Goal: Information Seeking & Learning: Learn about a topic

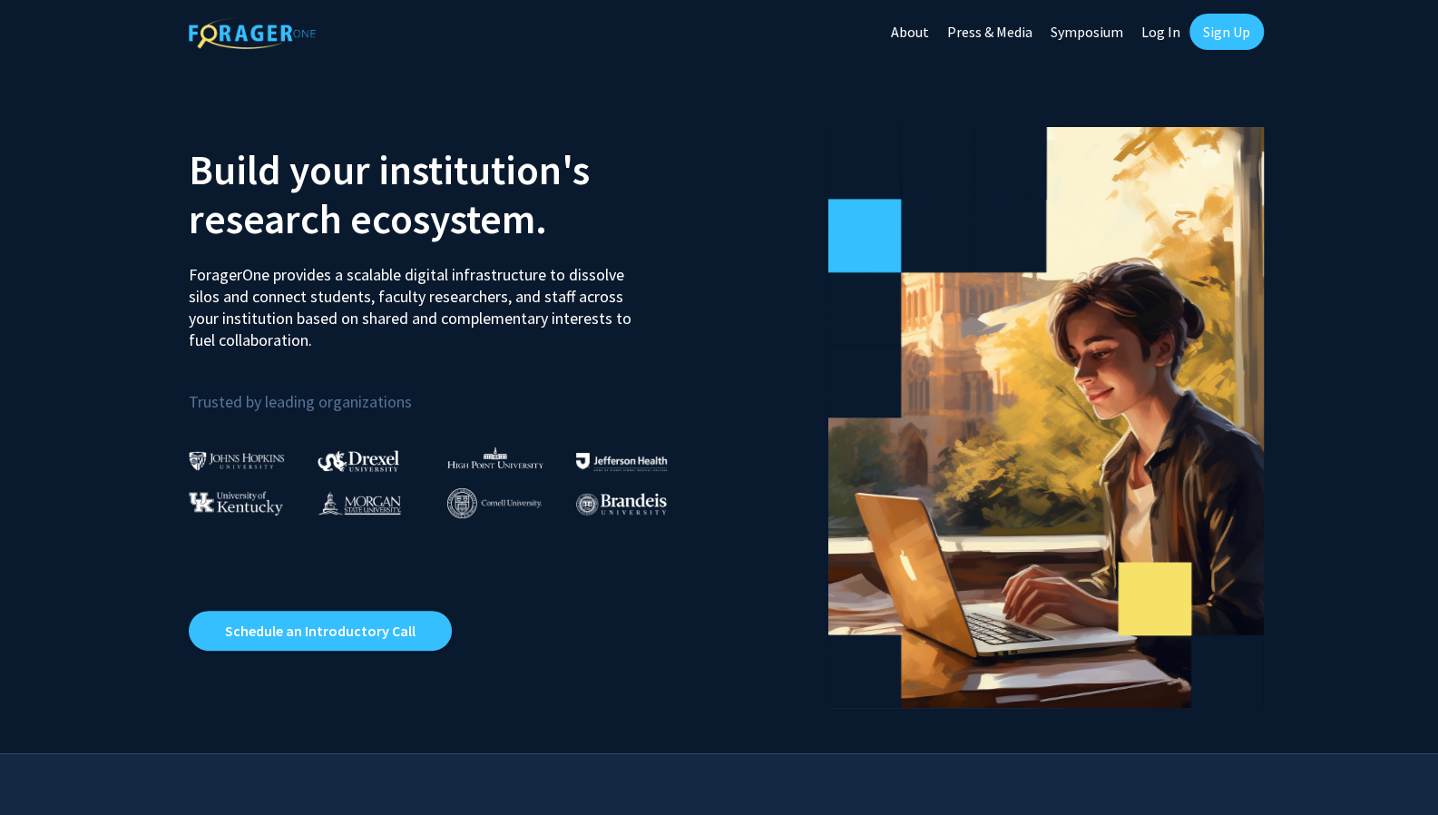
click at [1163, 39] on link "Log In" at bounding box center [1160, 32] width 57 height 64
select select
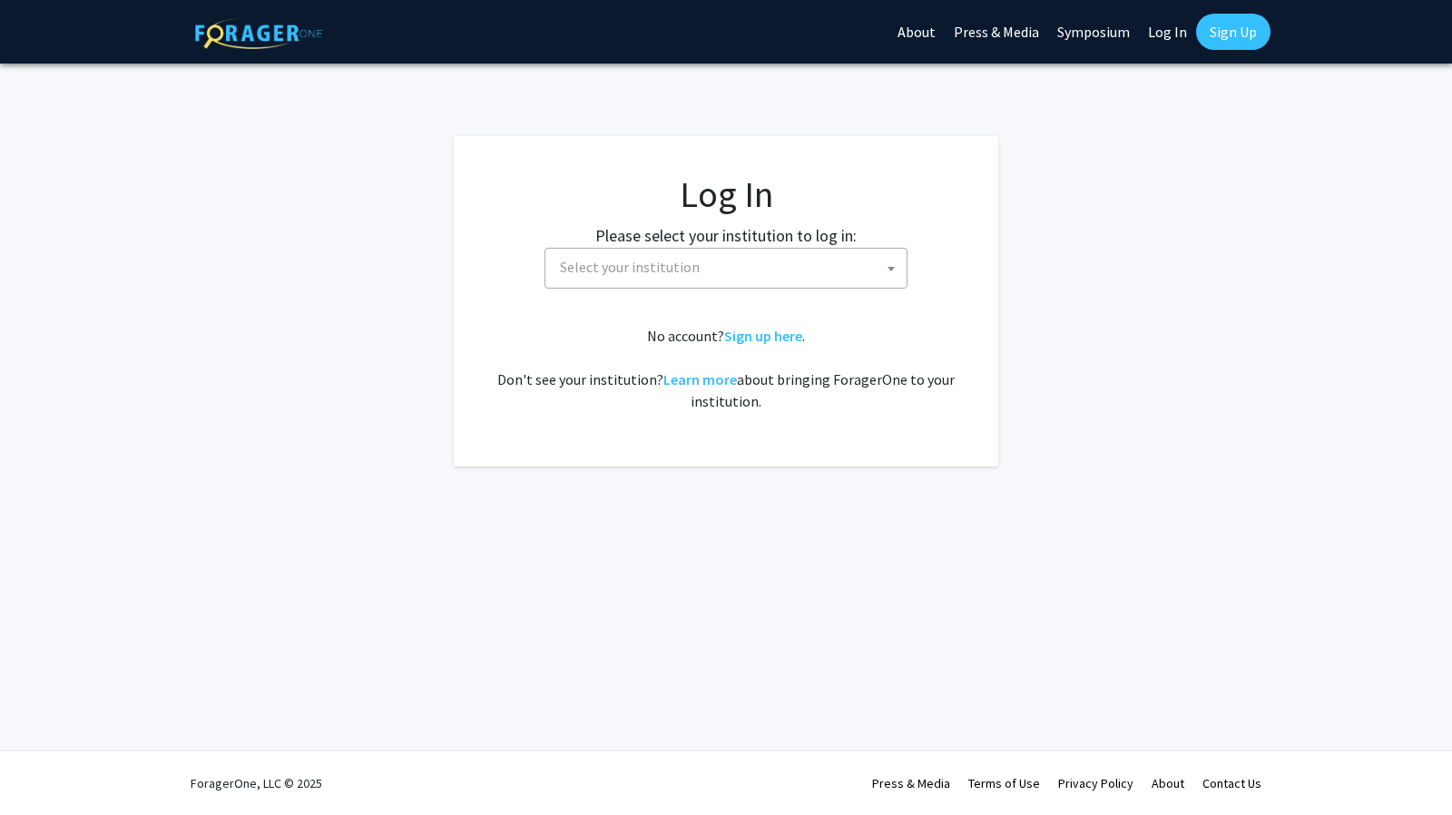
click at [771, 271] on span "Select your institution" at bounding box center [730, 267] width 354 height 37
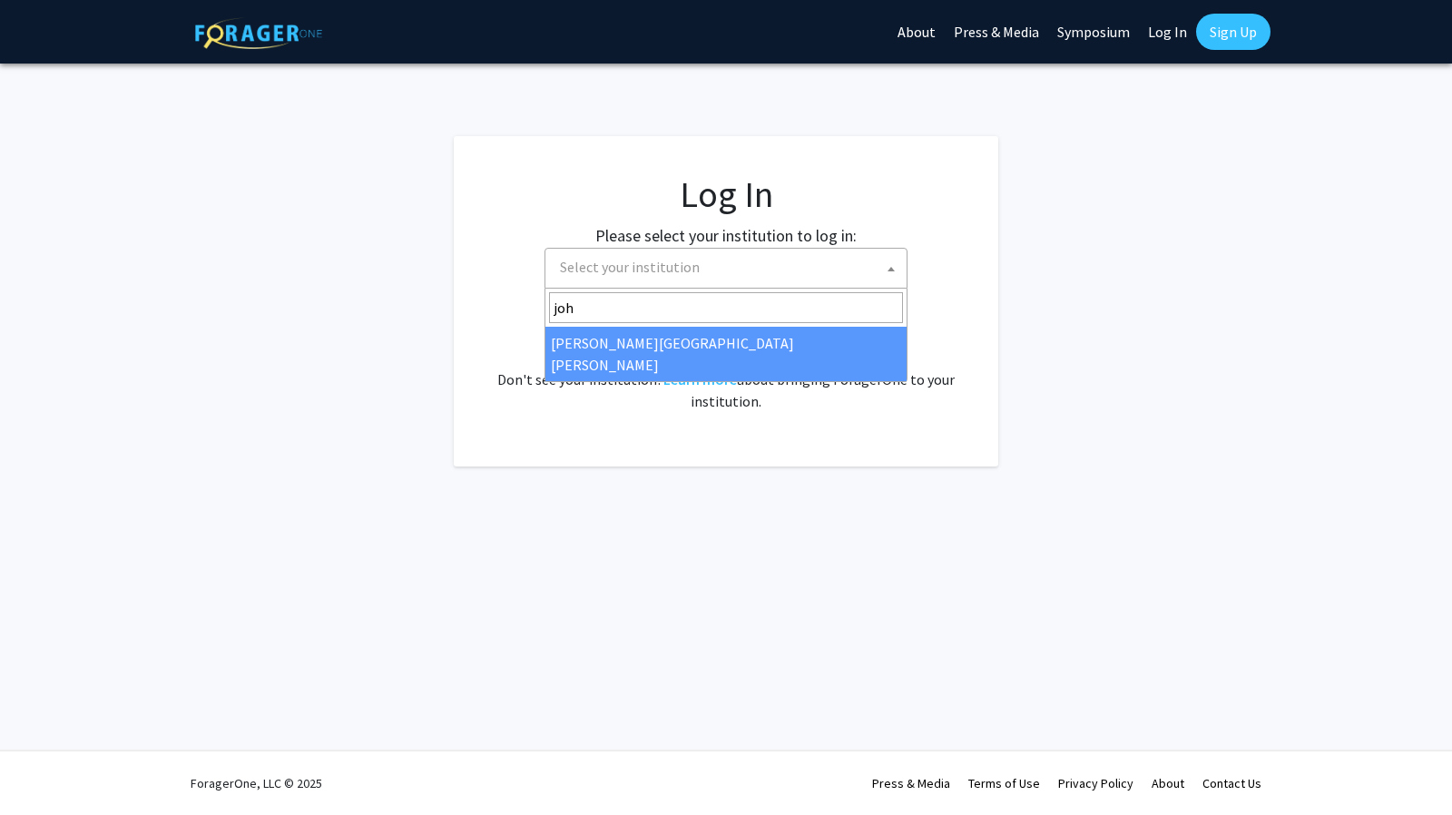
type input "[PERSON_NAME]"
select select "1"
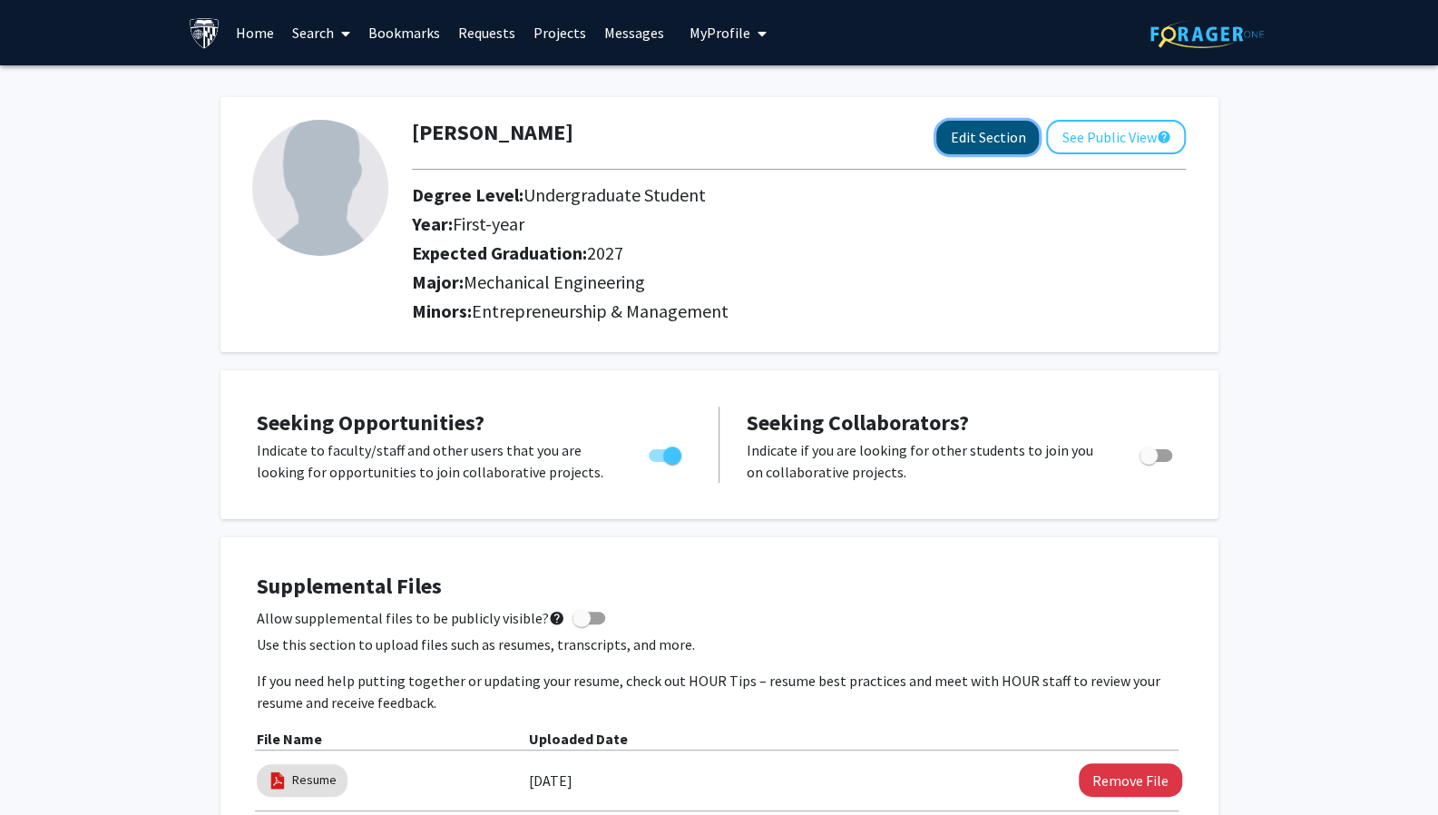
click at [974, 141] on button "Edit Section" at bounding box center [987, 138] width 103 height 34
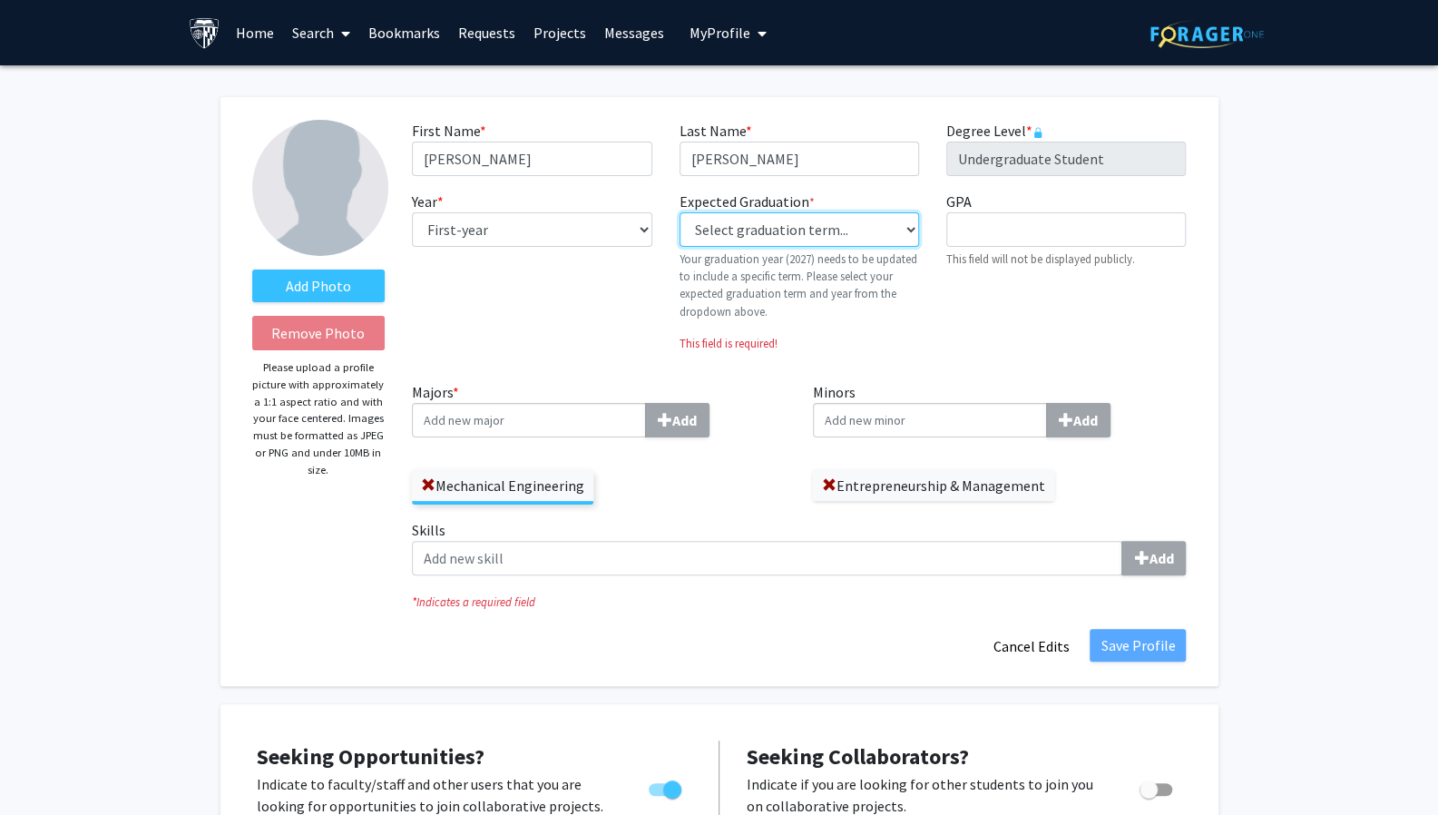
click at [895, 232] on select "Select graduation term... Previous: 2027 (Please select a specific term) Spring…" at bounding box center [800, 229] width 240 height 34
click at [481, 378] on div "First Name * required Bowen Last Name * required Zheng Degree Level * required …" at bounding box center [798, 250] width 801 height 261
click at [592, 229] on select "--- First-year Sophomore Junior Senior Postbaccalaureate Certificate" at bounding box center [532, 229] width 240 height 34
select select "junior"
click at [412, 212] on select "--- First-year Sophomore Junior Senior Postbaccalaureate Certificate" at bounding box center [532, 229] width 240 height 34
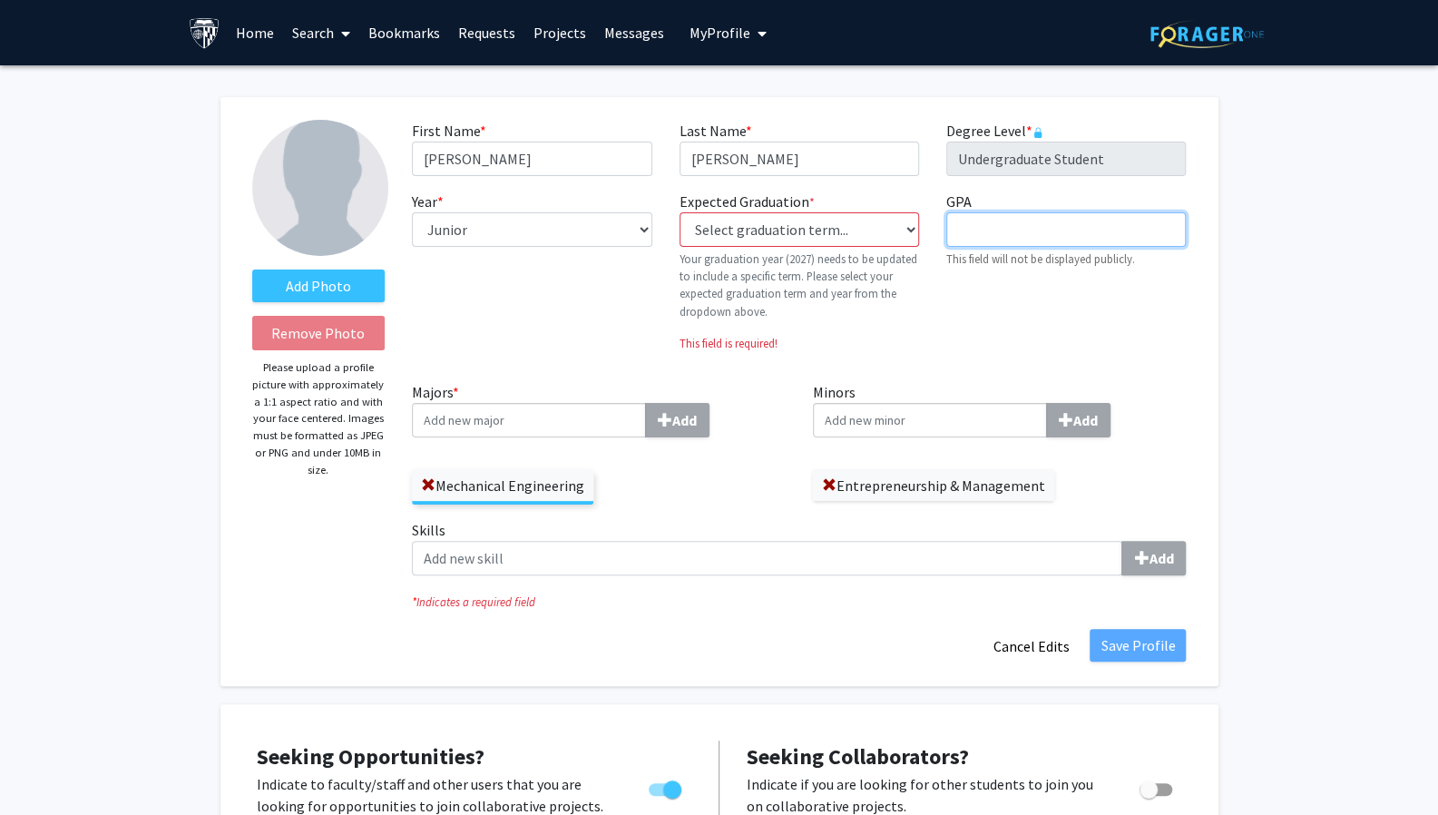
click at [1067, 241] on input "GPA required" at bounding box center [1066, 229] width 240 height 34
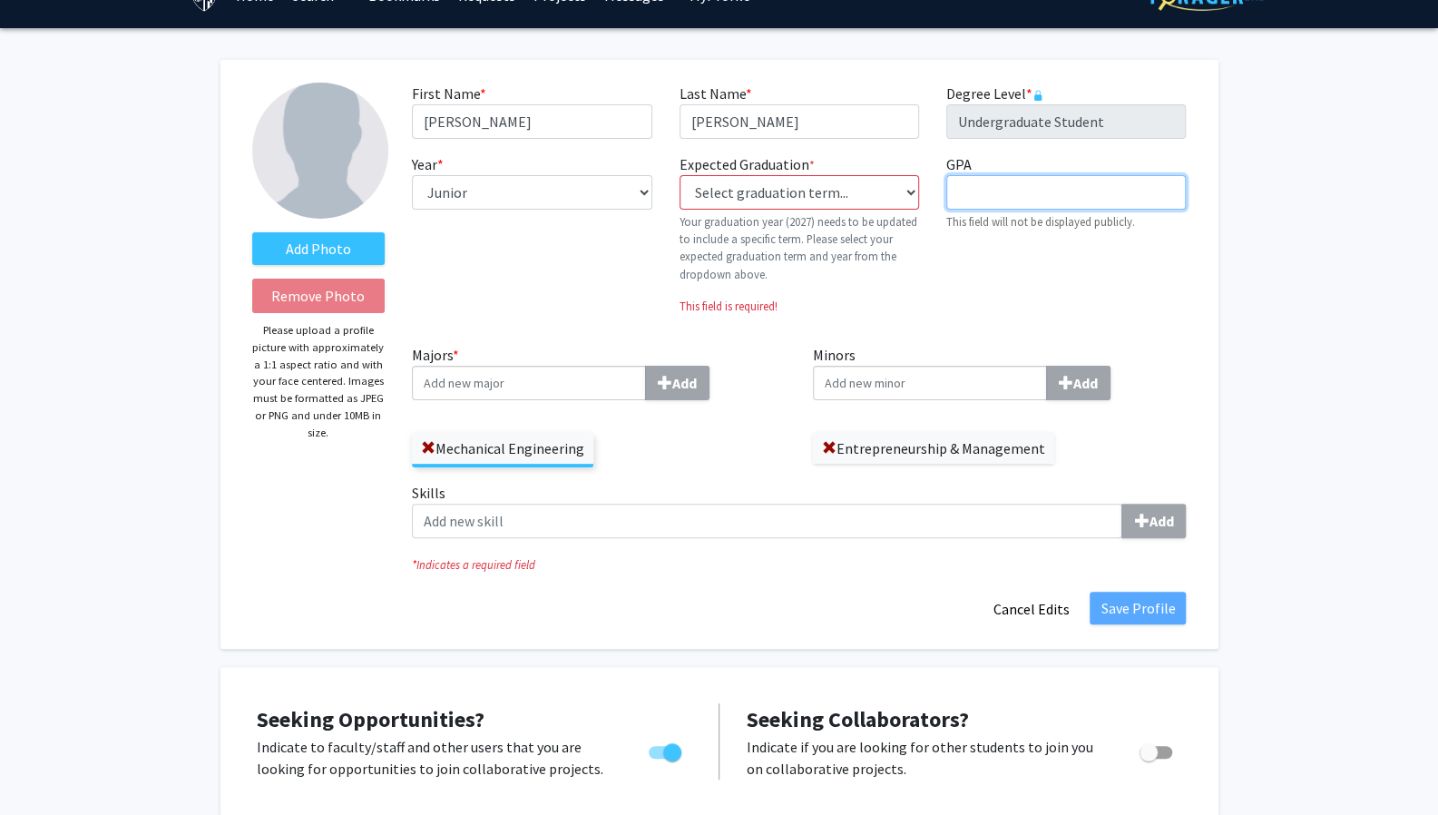
scroll to position [52, 0]
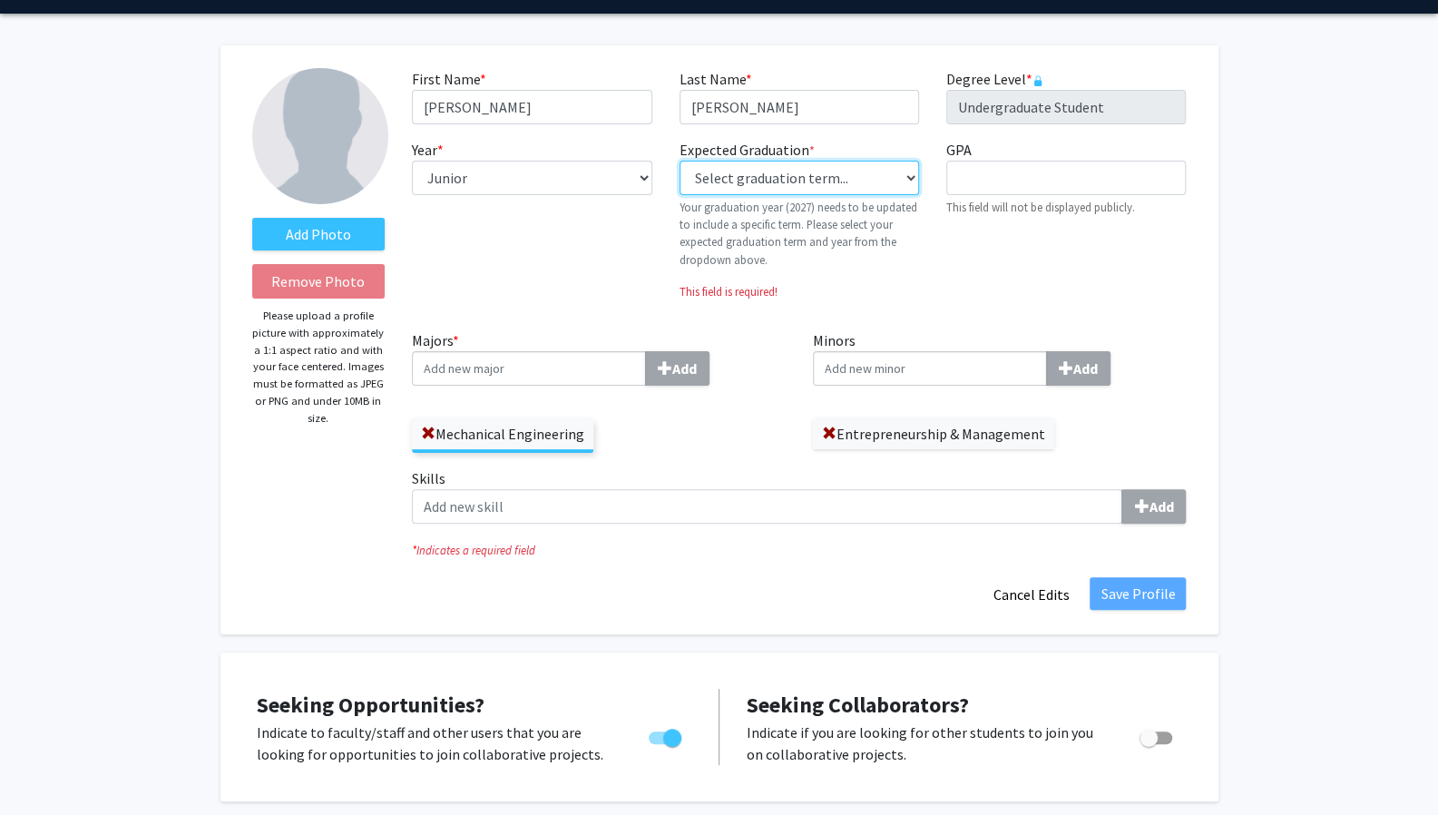
click at [915, 179] on select "Select graduation term... Previous: 2027 (Please select a specific term) Spring…" at bounding box center [800, 178] width 240 height 34
click at [891, 168] on select "Select graduation term... Previous: 2027 (Please select a specific term) Spring…" at bounding box center [800, 178] width 240 height 34
click at [898, 169] on select "Select graduation term... Previous: 2027 (Please select a specific term) Spring…" at bounding box center [800, 178] width 240 height 34
select select "38: spring_2027"
click at [680, 161] on select "Select graduation term... Previous: 2027 (Please select a specific term) Spring…" at bounding box center [800, 178] width 240 height 34
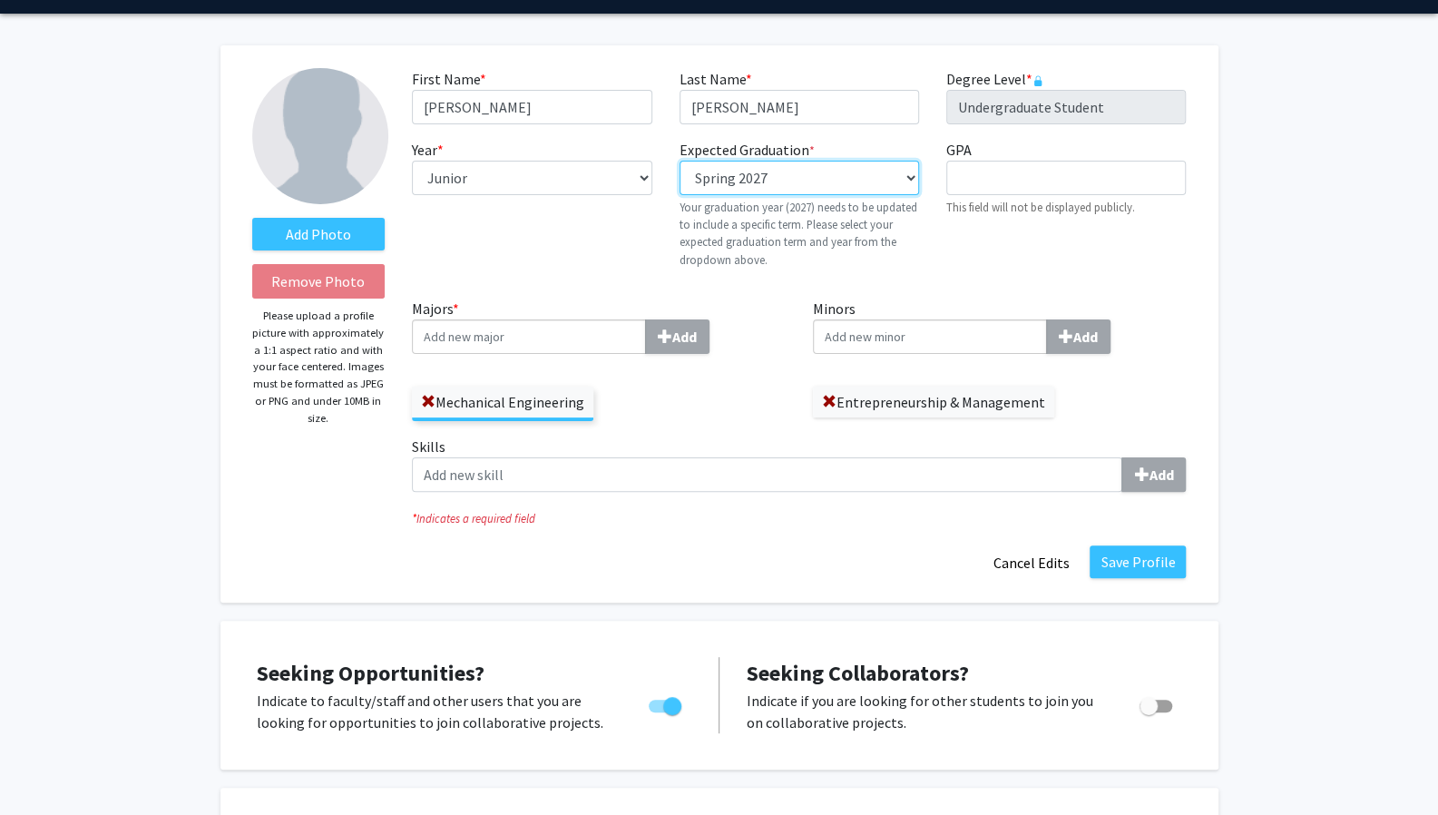
click at [905, 178] on select "Select graduation term... Previous: 2027 (Please select a specific term) Spring…" at bounding box center [800, 178] width 240 height 34
click at [1054, 277] on div "GPA required This field will not be displayed publicly." at bounding box center [1066, 211] width 267 height 144
click at [584, 343] on input "Majors * Add" at bounding box center [529, 336] width 234 height 34
click at [427, 401] on span at bounding box center [428, 402] width 15 height 15
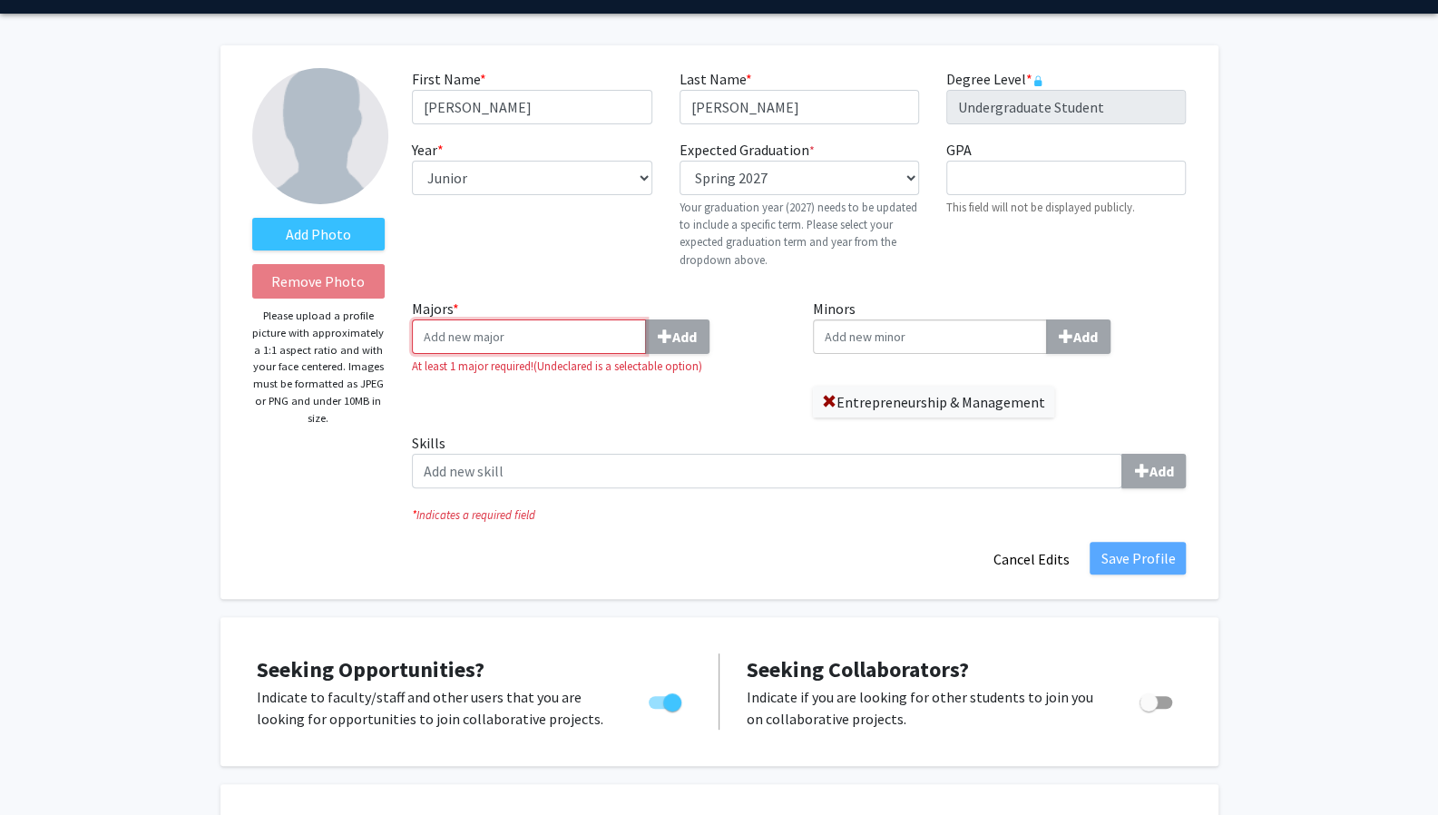
click at [532, 338] on input "Majors * Add" at bounding box center [529, 336] width 234 height 34
type input "m"
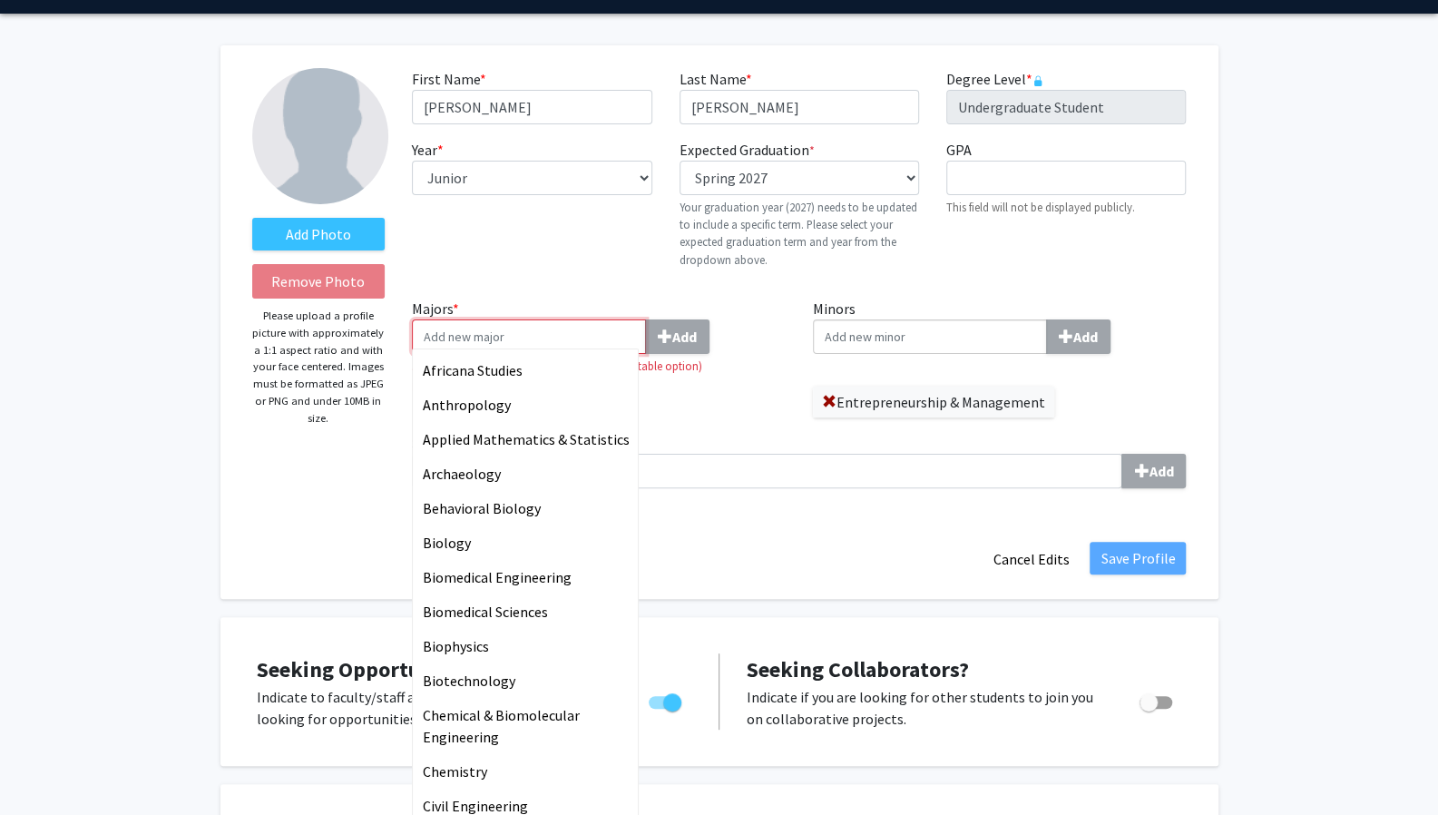
type input "e"
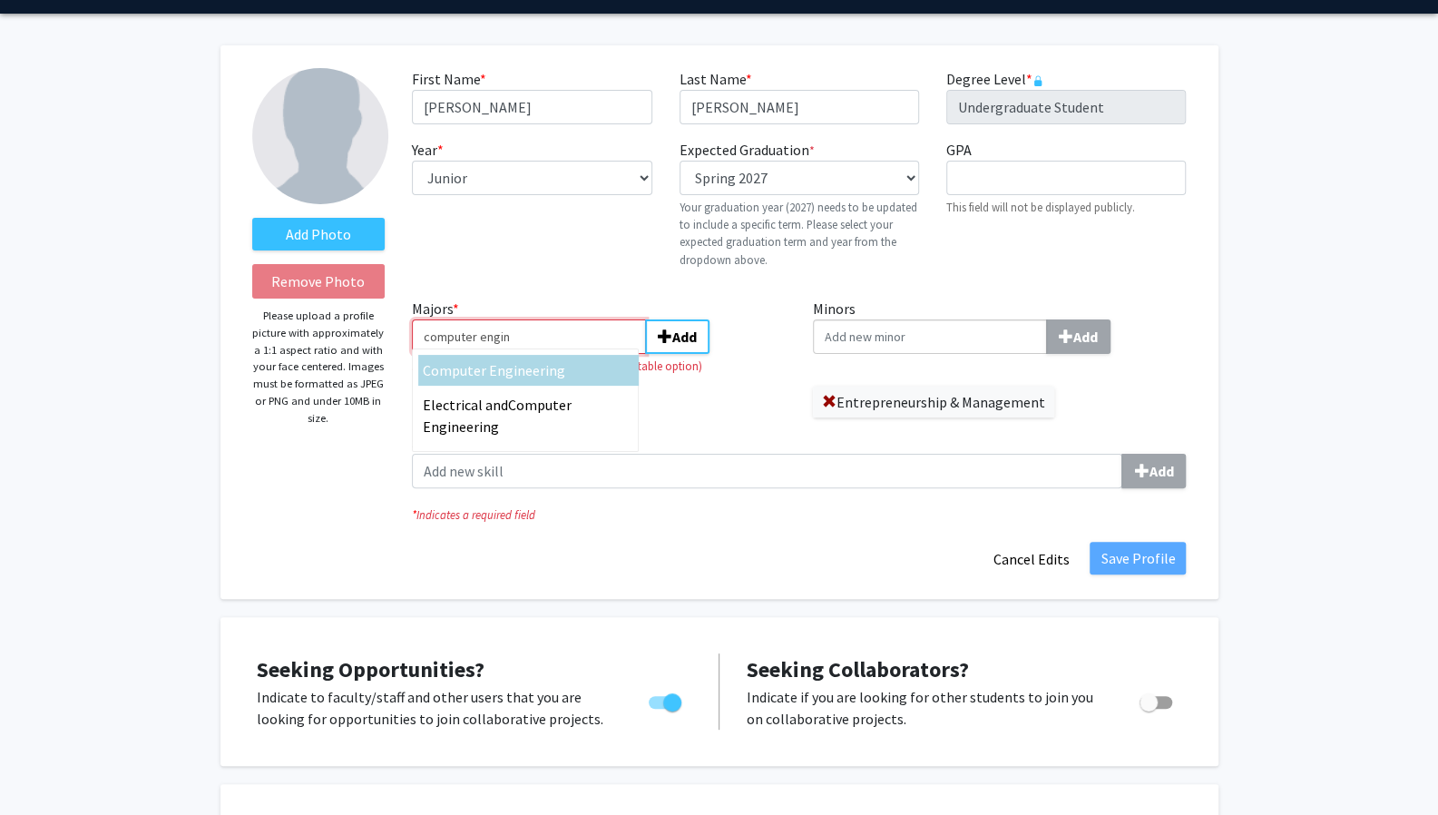
type input "computer engin"
click at [525, 377] on span "eering" at bounding box center [545, 370] width 40 height 18
click at [522, 354] on input "computer engin" at bounding box center [529, 336] width 234 height 34
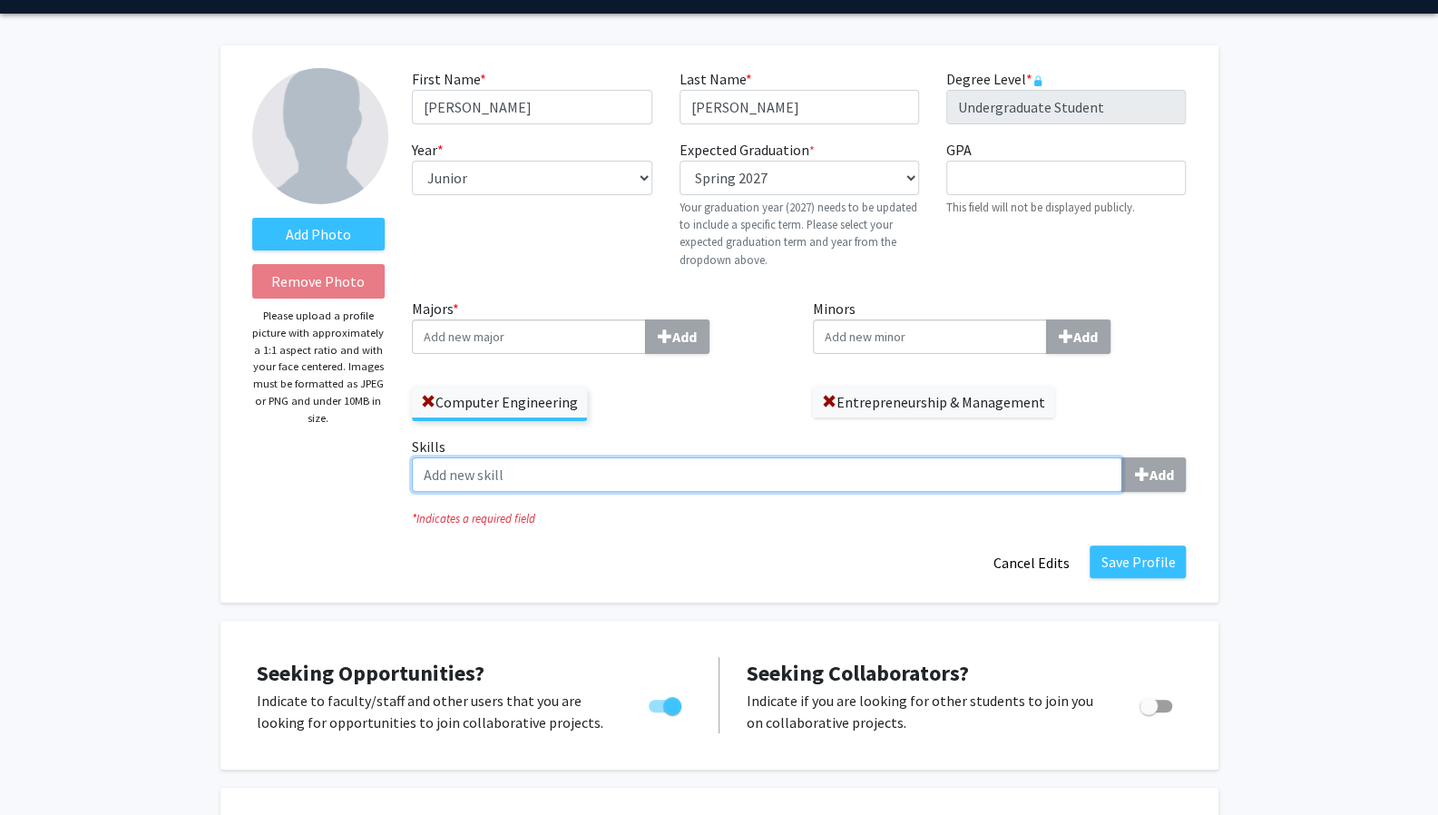
click at [549, 475] on input "Skills Add" at bounding box center [767, 474] width 710 height 34
click at [974, 470] on input "Skills Add" at bounding box center [767, 474] width 710 height 34
type input "a"
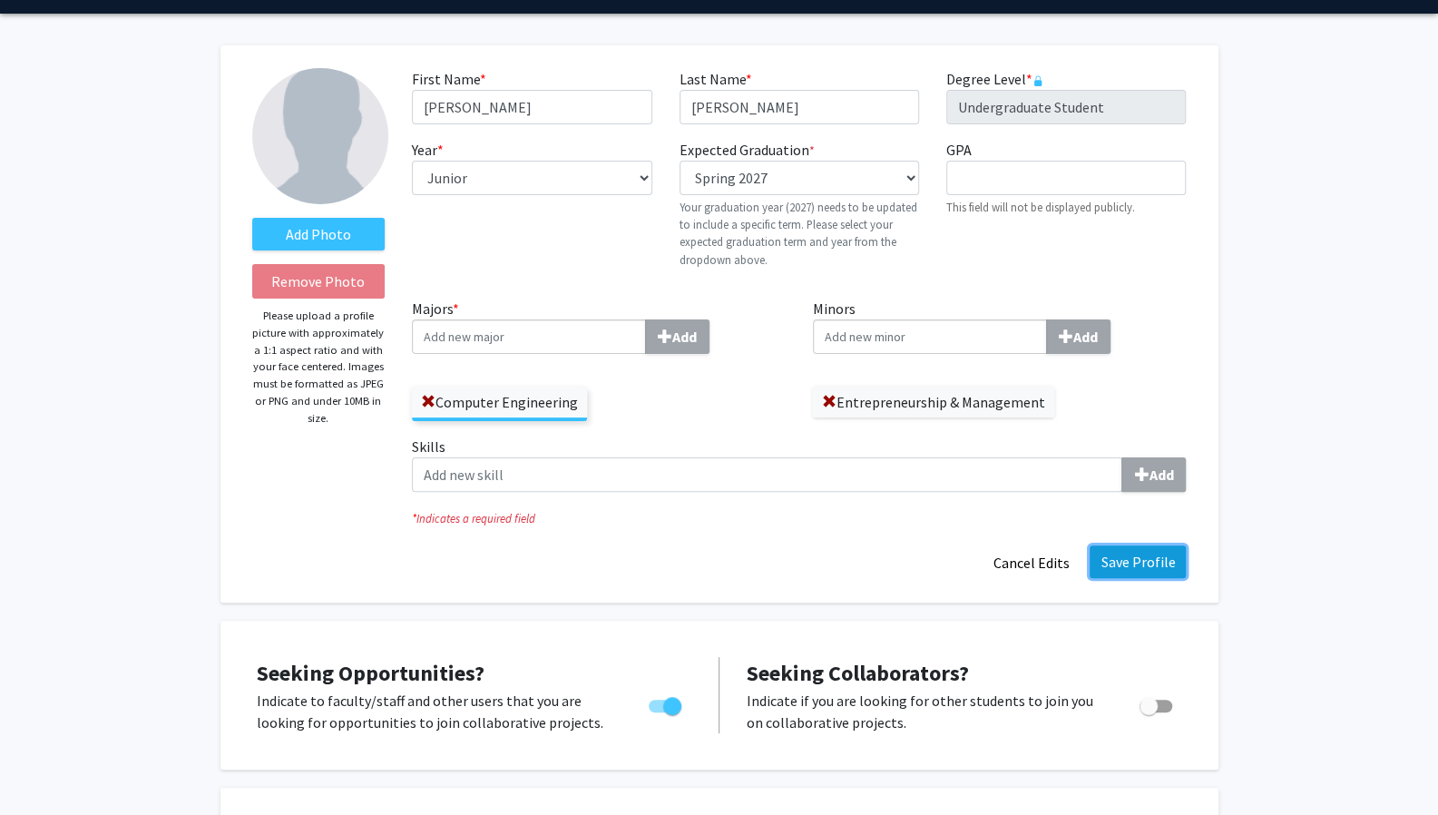
click at [1139, 576] on button "Save Profile" at bounding box center [1138, 561] width 96 height 33
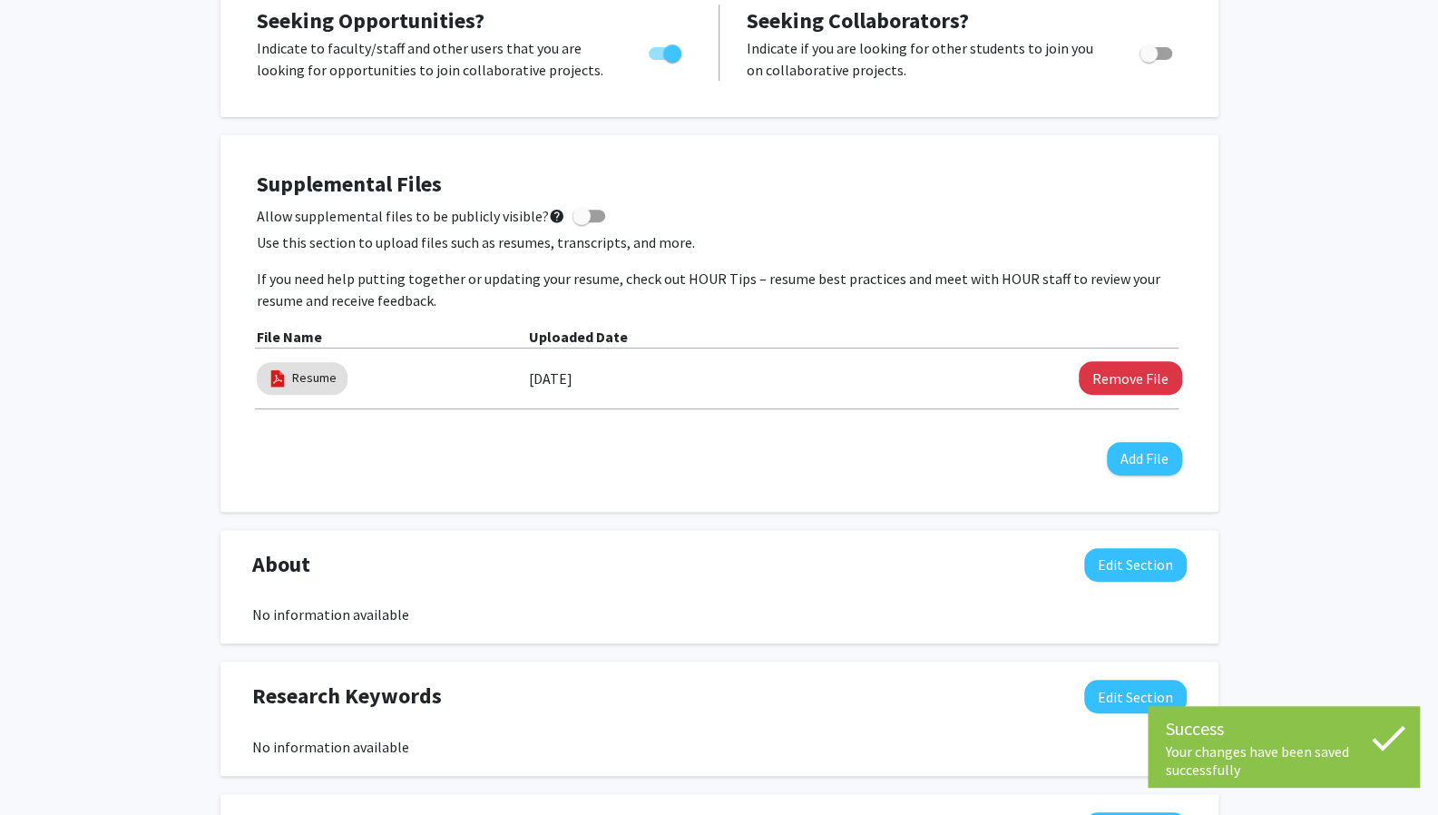
scroll to position [409, 0]
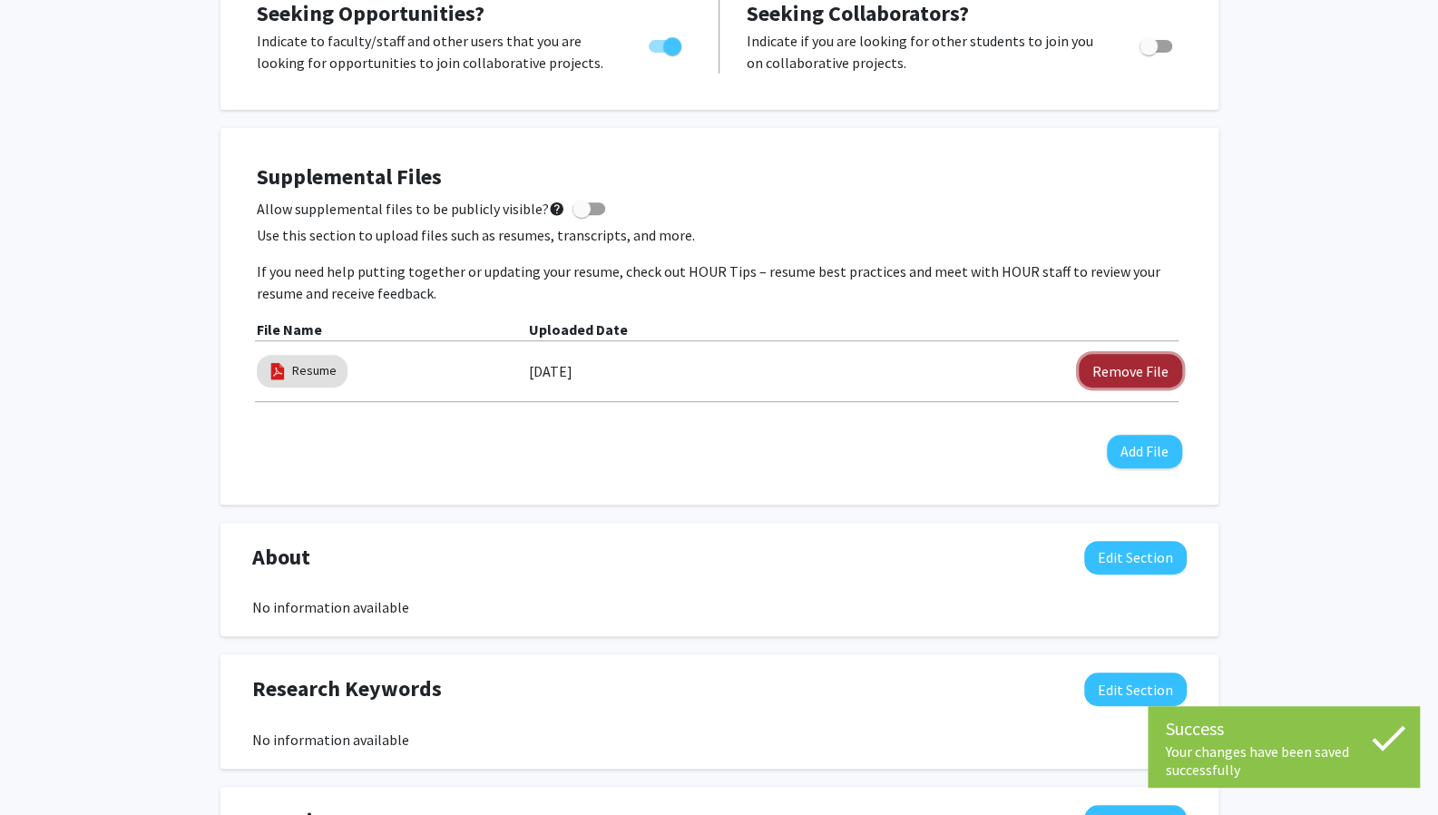
click at [1106, 377] on button "Remove File" at bounding box center [1130, 371] width 103 height 34
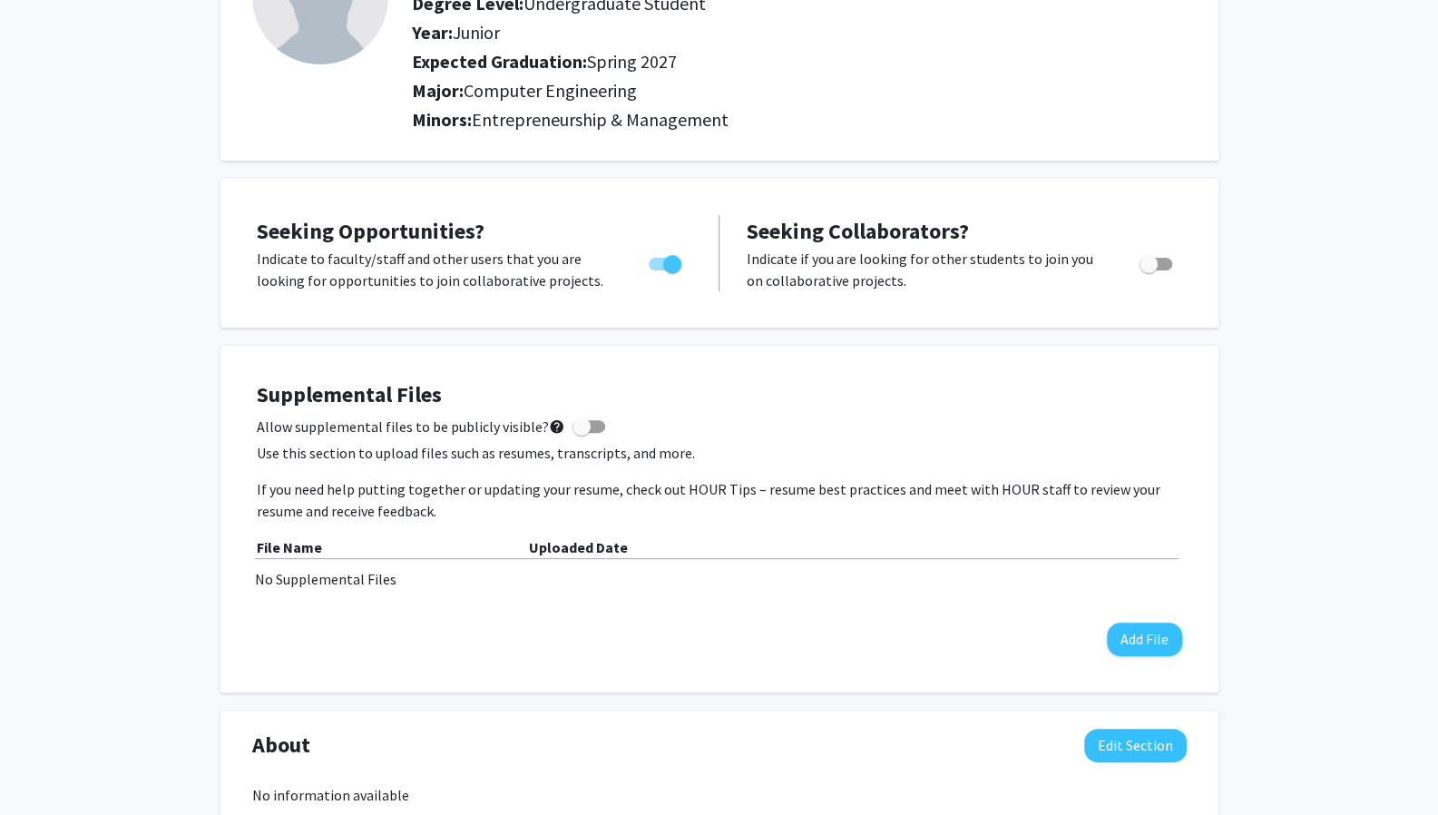
scroll to position [0, 0]
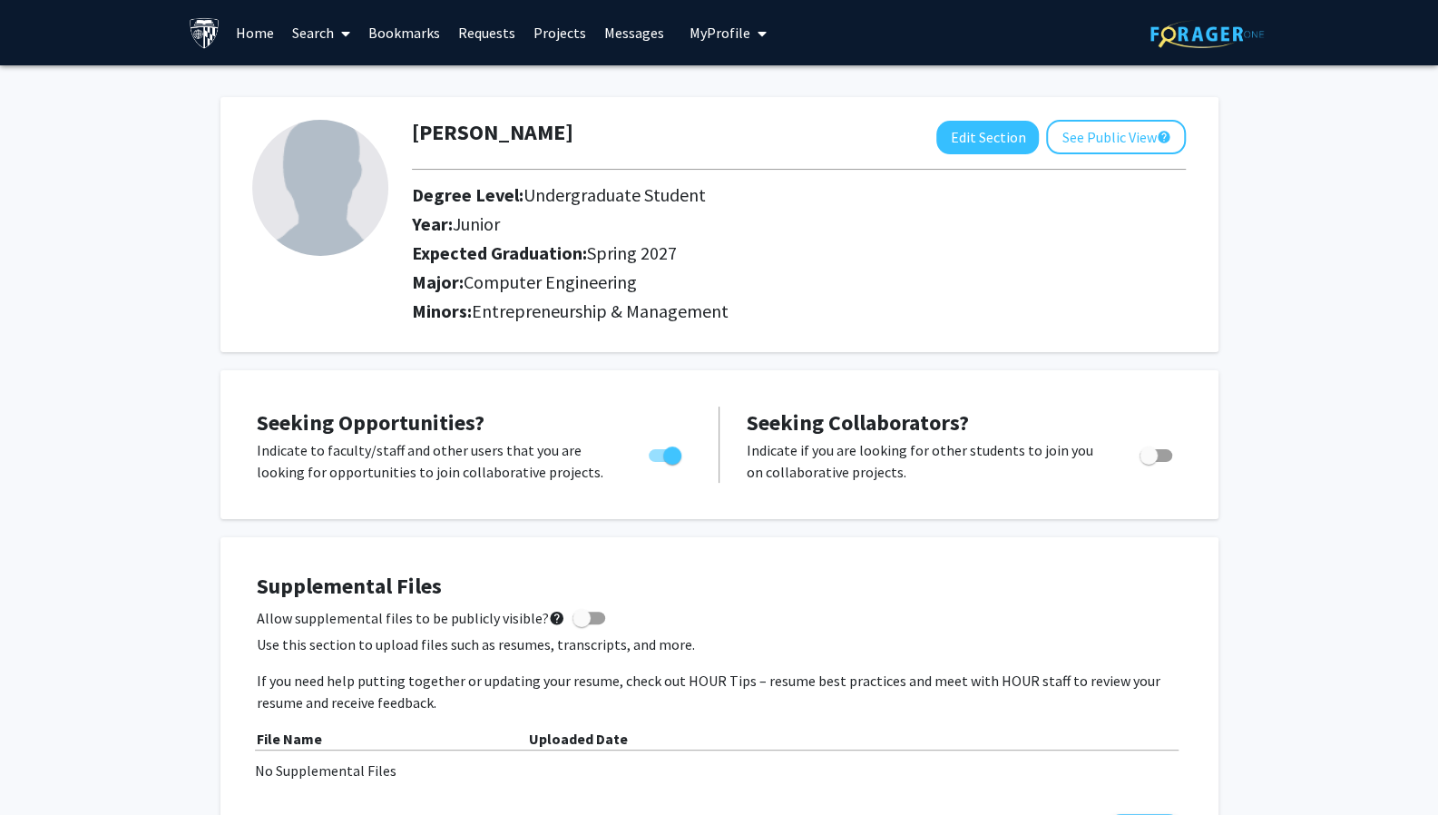
click at [1229, 15] on link at bounding box center [1206, 33] width 113 height 64
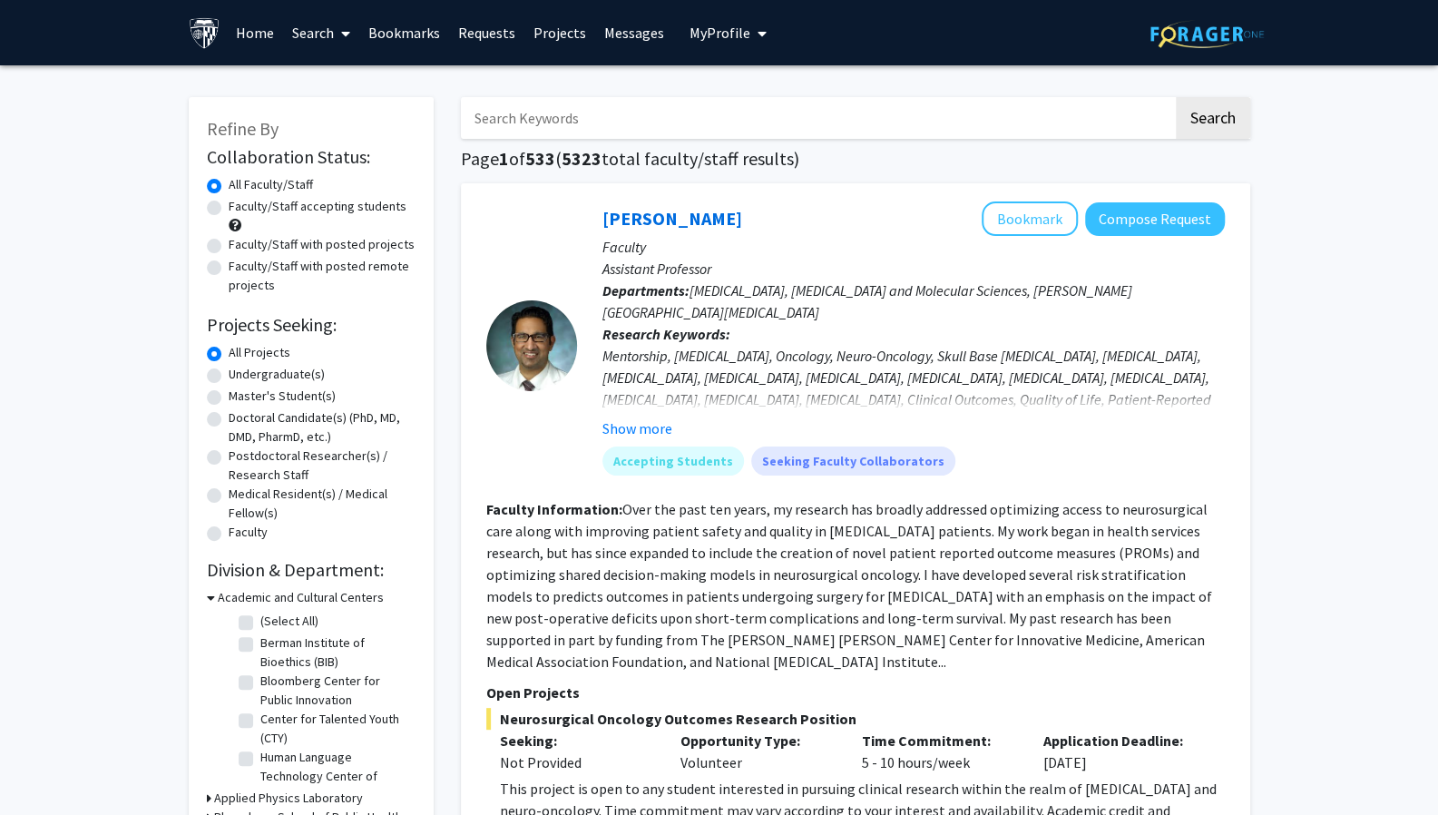
click at [537, 115] on input "Search Keywords" at bounding box center [817, 118] width 712 height 42
click at [1176, 97] on button "Search" at bounding box center [1213, 118] width 74 height 42
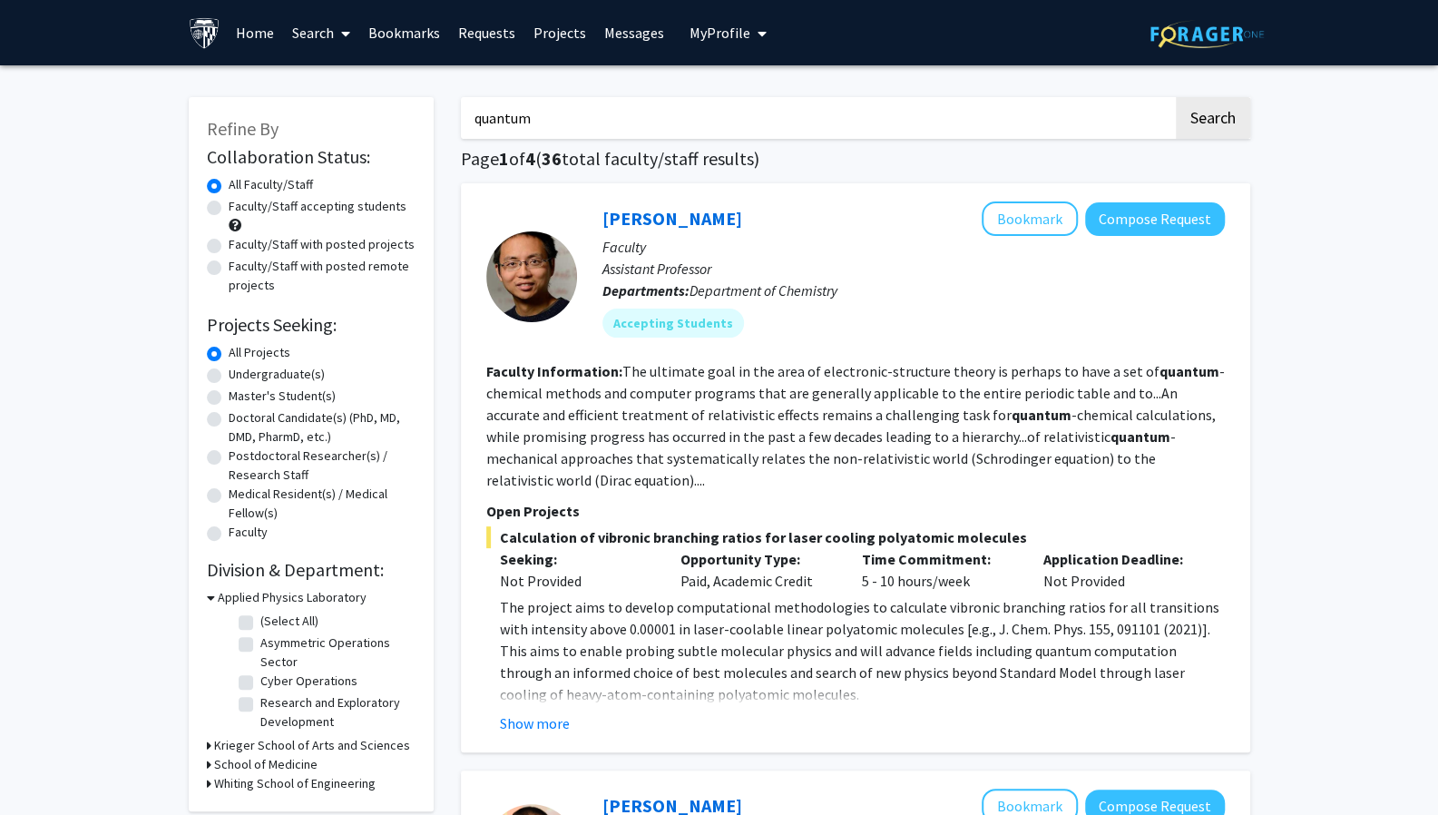
drag, startPoint x: 564, startPoint y: 129, endPoint x: 425, endPoint y: 110, distance: 141.0
click at [1176, 97] on button "Search" at bounding box center [1213, 118] width 74 height 42
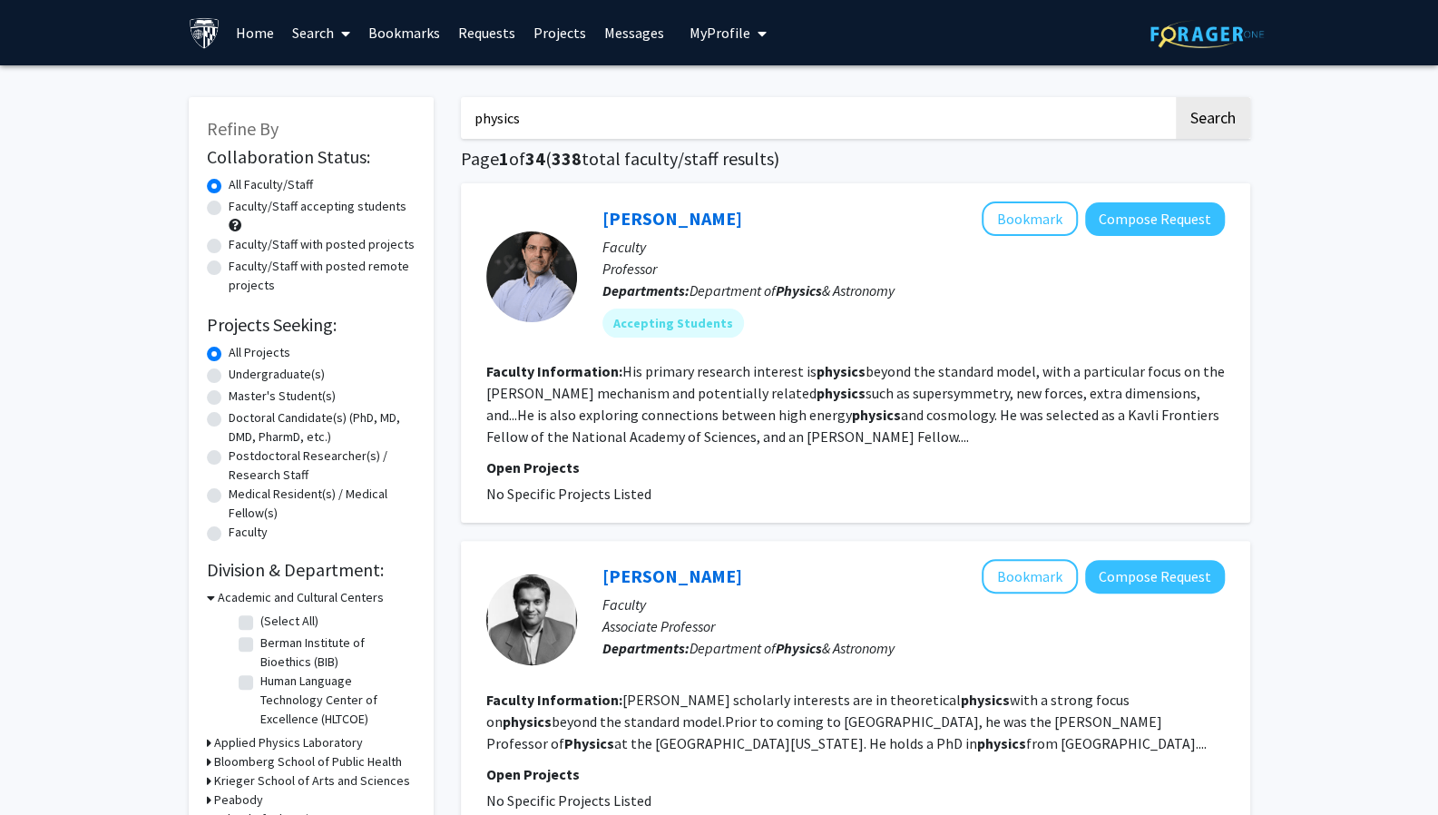
drag, startPoint x: 564, startPoint y: 112, endPoint x: 445, endPoint y: 109, distance: 118.9
type input "quantum computing"
click at [1176, 97] on button "Search" at bounding box center [1213, 118] width 74 height 42
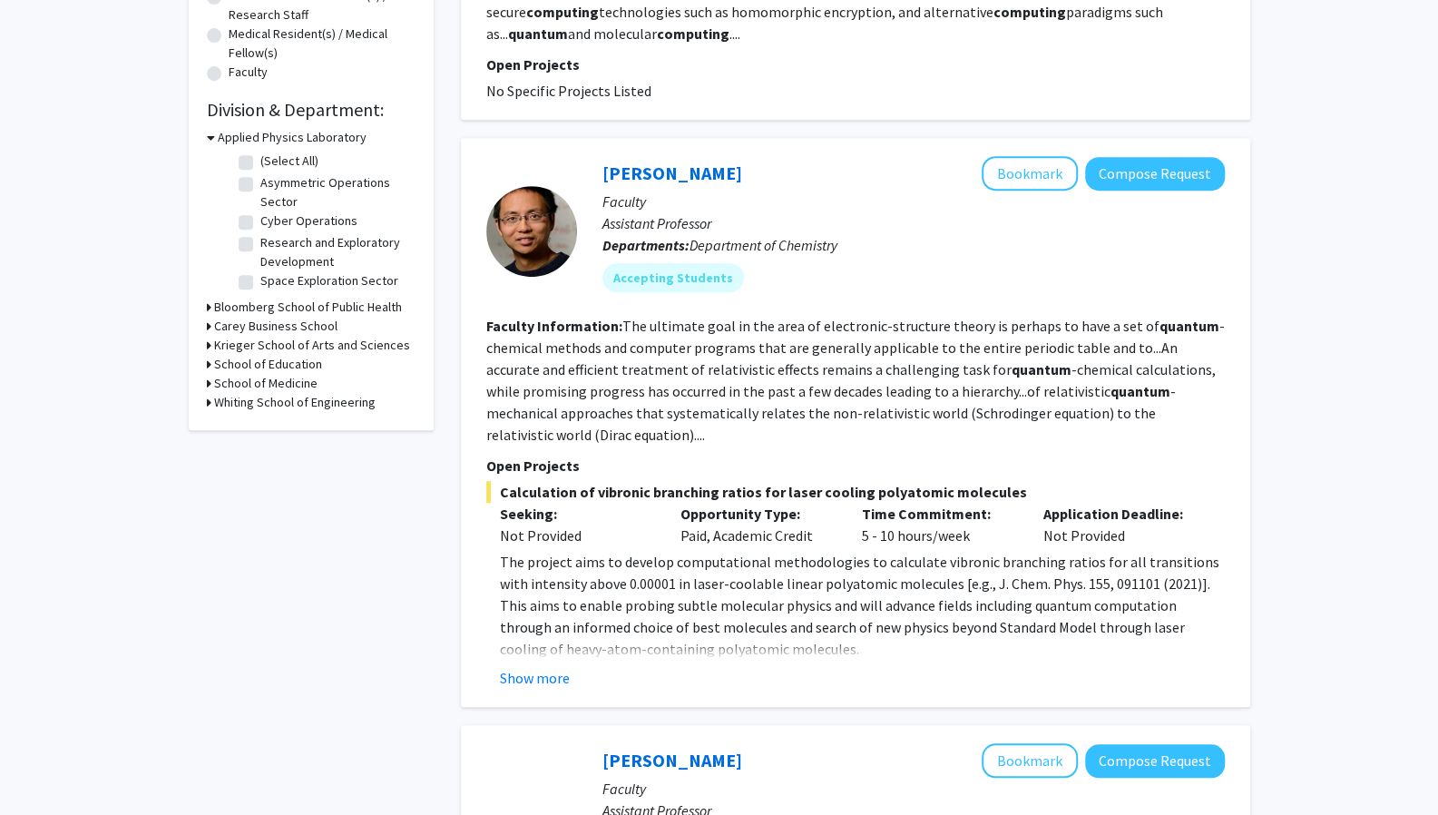
scroll to position [465, 0]
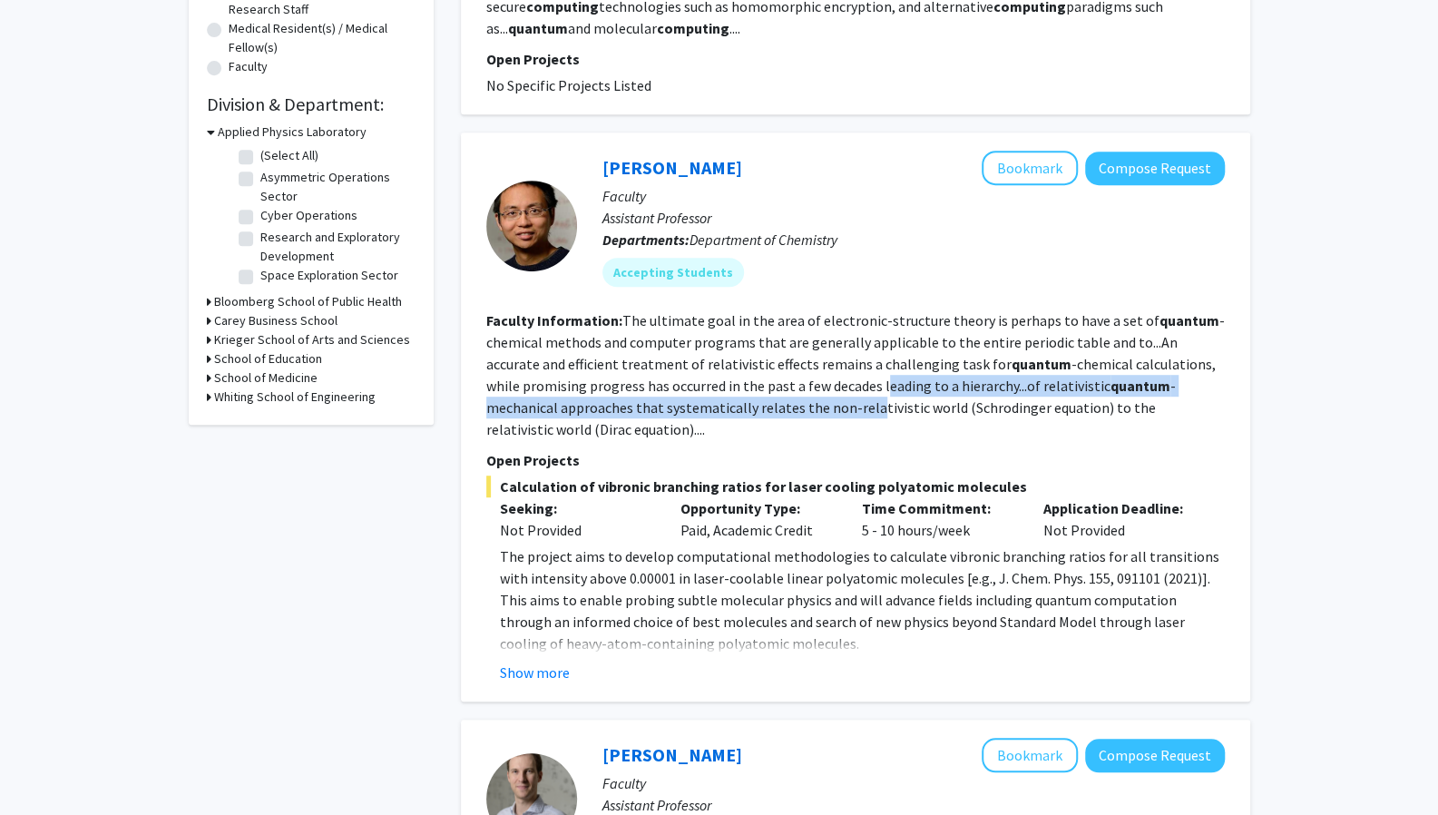
drag, startPoint x: 795, startPoint y: 396, endPoint x: 844, endPoint y: 390, distance: 49.4
click at [844, 390] on fg-read-more "The ultimate goal in the area of electronic-structure theory is perhaps to have…" at bounding box center [855, 374] width 739 height 127
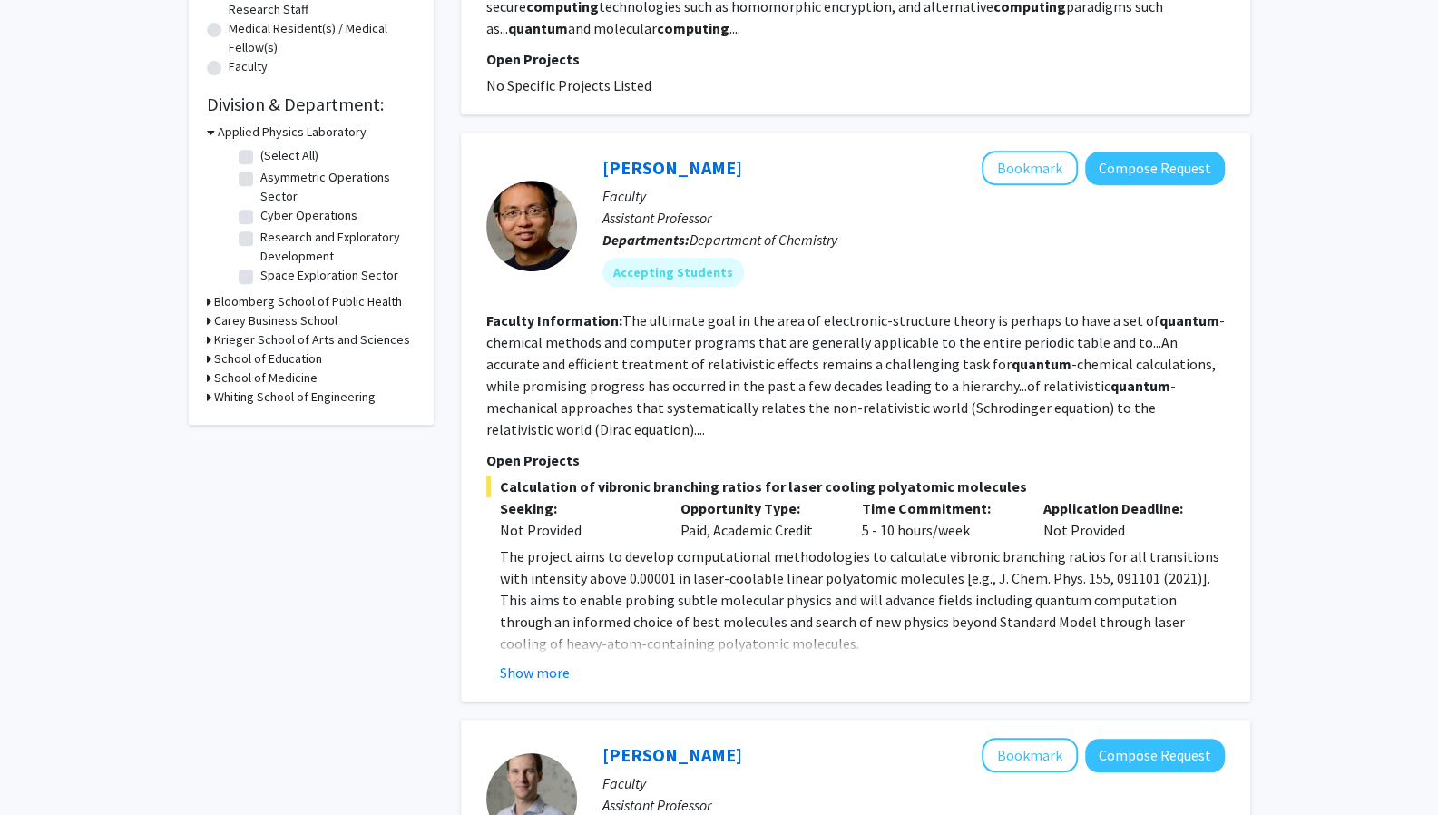
click at [683, 534] on div "Opportunity Type: Paid, Academic Credit" at bounding box center [757, 519] width 181 height 44
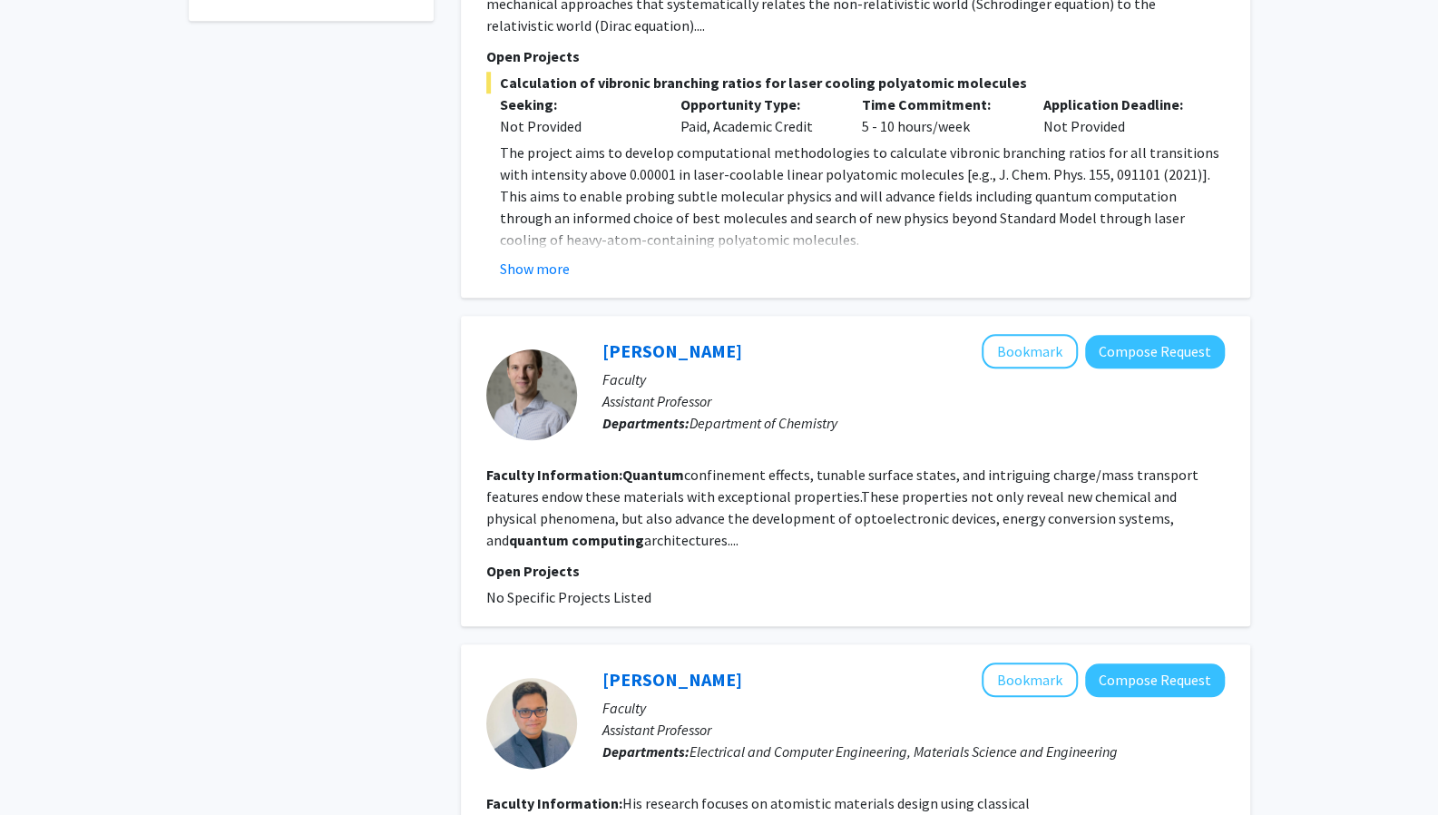
scroll to position [870, 0]
drag, startPoint x: 684, startPoint y: 473, endPoint x: 779, endPoint y: 465, distance: 95.6
click at [779, 465] on fg-read-more "Quantum confinement effects, tunable surface states, and intriguing charge/mass…" at bounding box center [842, 506] width 712 height 83
click at [833, 527] on section "Faculty Information: Quantum confinement effects, tunable surface states, and i…" at bounding box center [855, 506] width 739 height 87
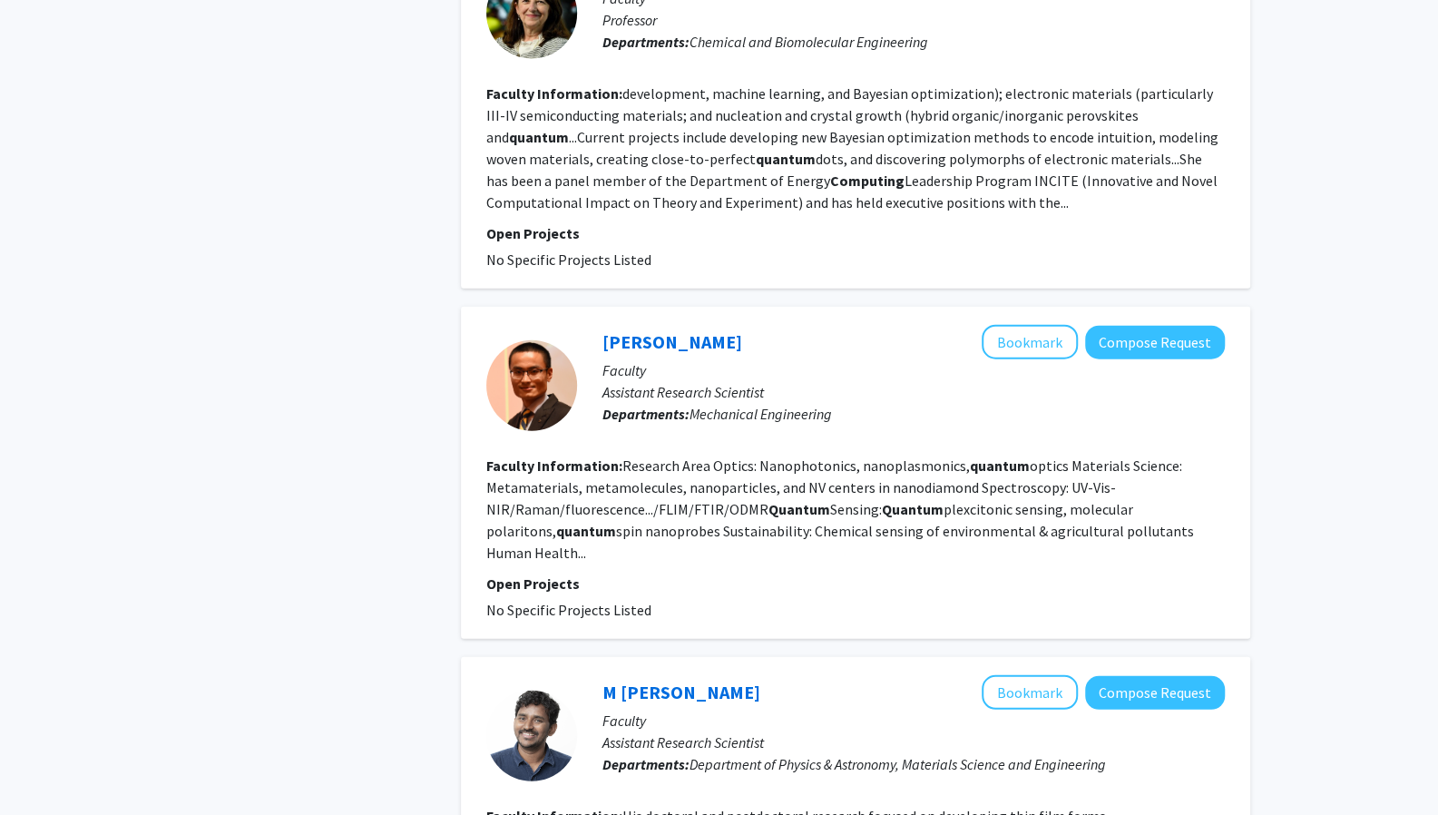
scroll to position [2795, 0]
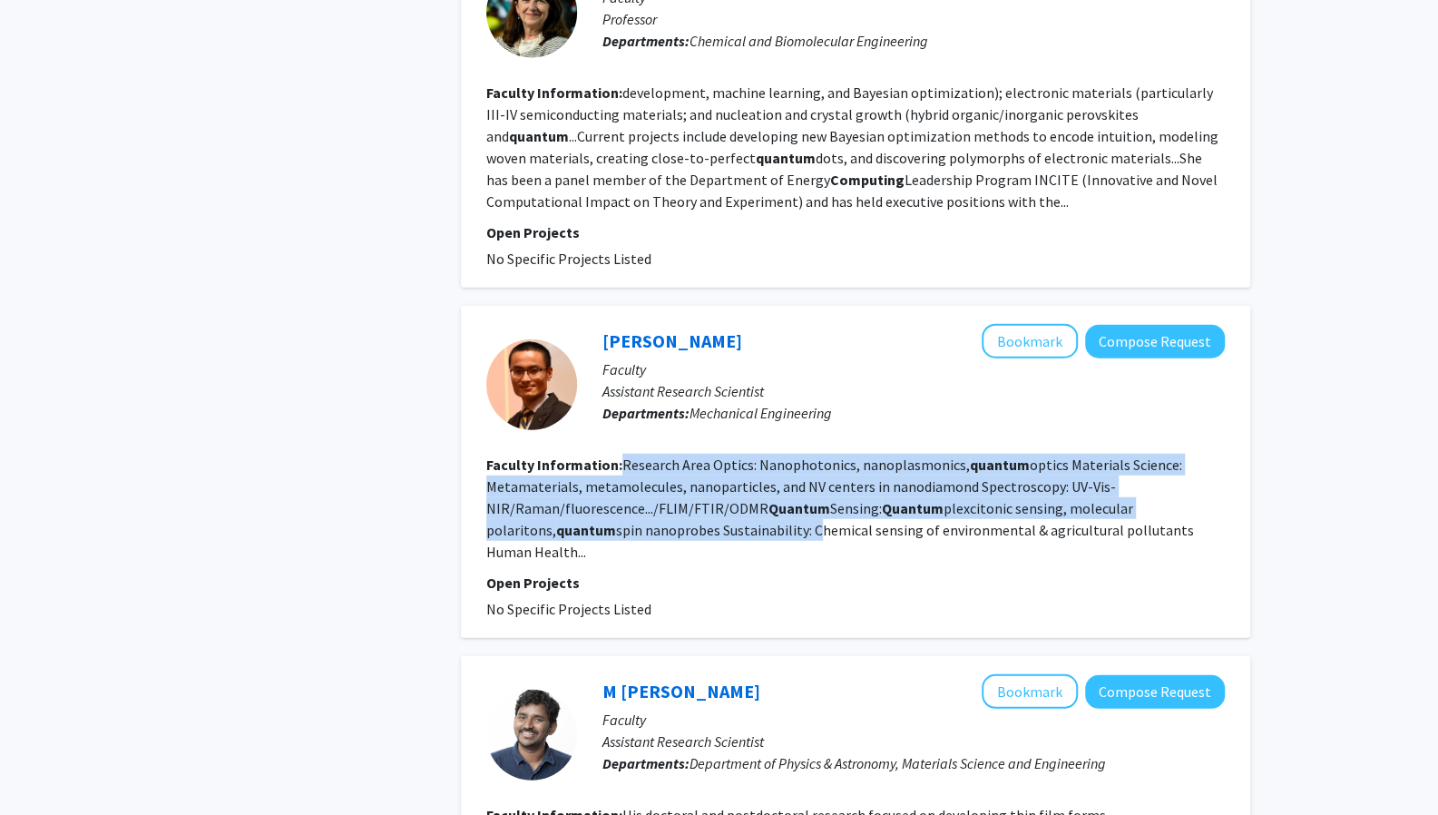
drag, startPoint x: 622, startPoint y: 401, endPoint x: 744, endPoint y: 463, distance: 136.3
click at [744, 463] on fg-read-more "Research Area Optics: Nanophotonics, nanoplasmonics, quantum optics Materials S…" at bounding box center [840, 507] width 708 height 105
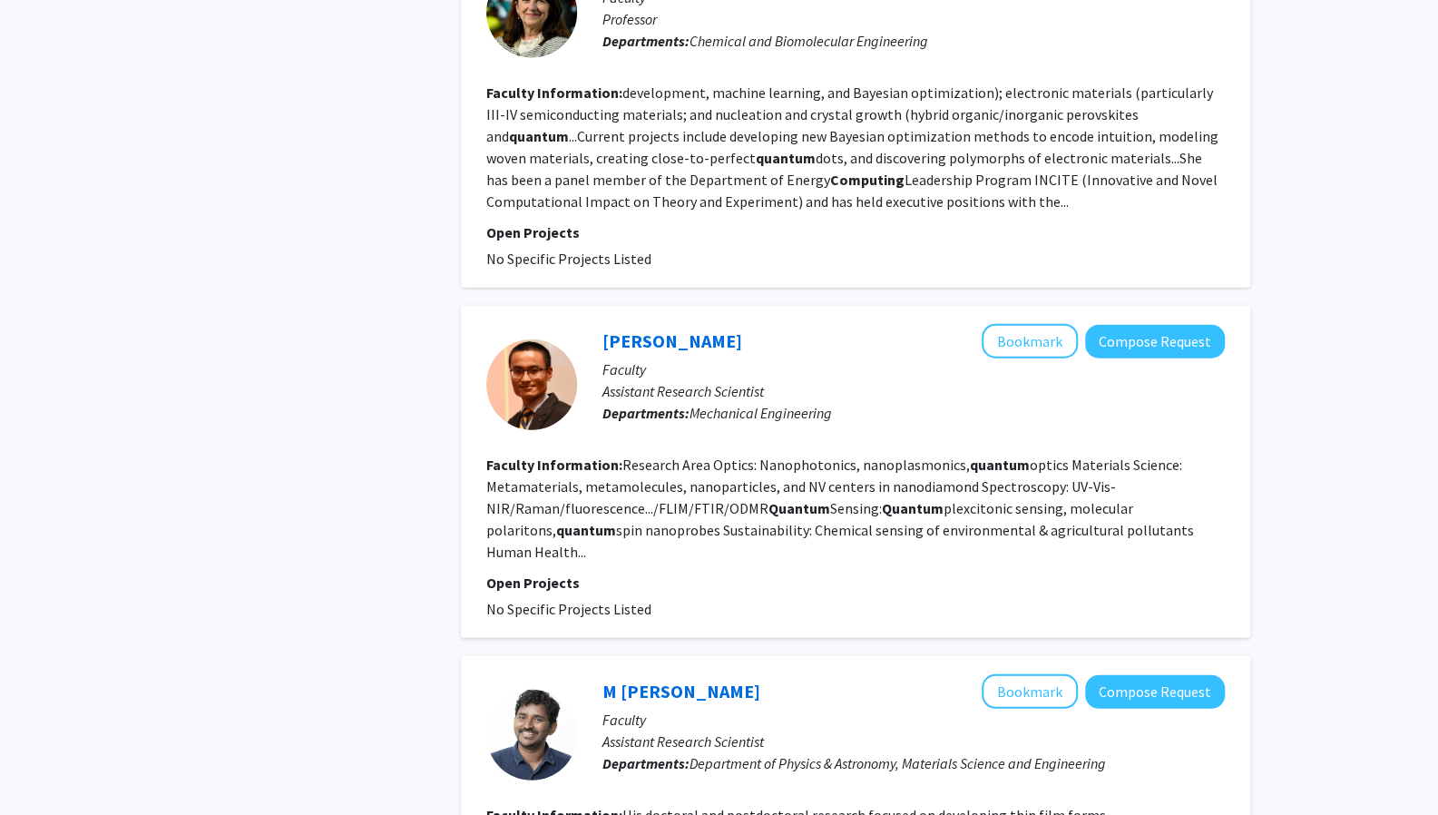
click at [818, 474] on section "Faculty Information: Research Area Optics: Nanophotonics, nanoplasmonics, quant…" at bounding box center [855, 508] width 739 height 109
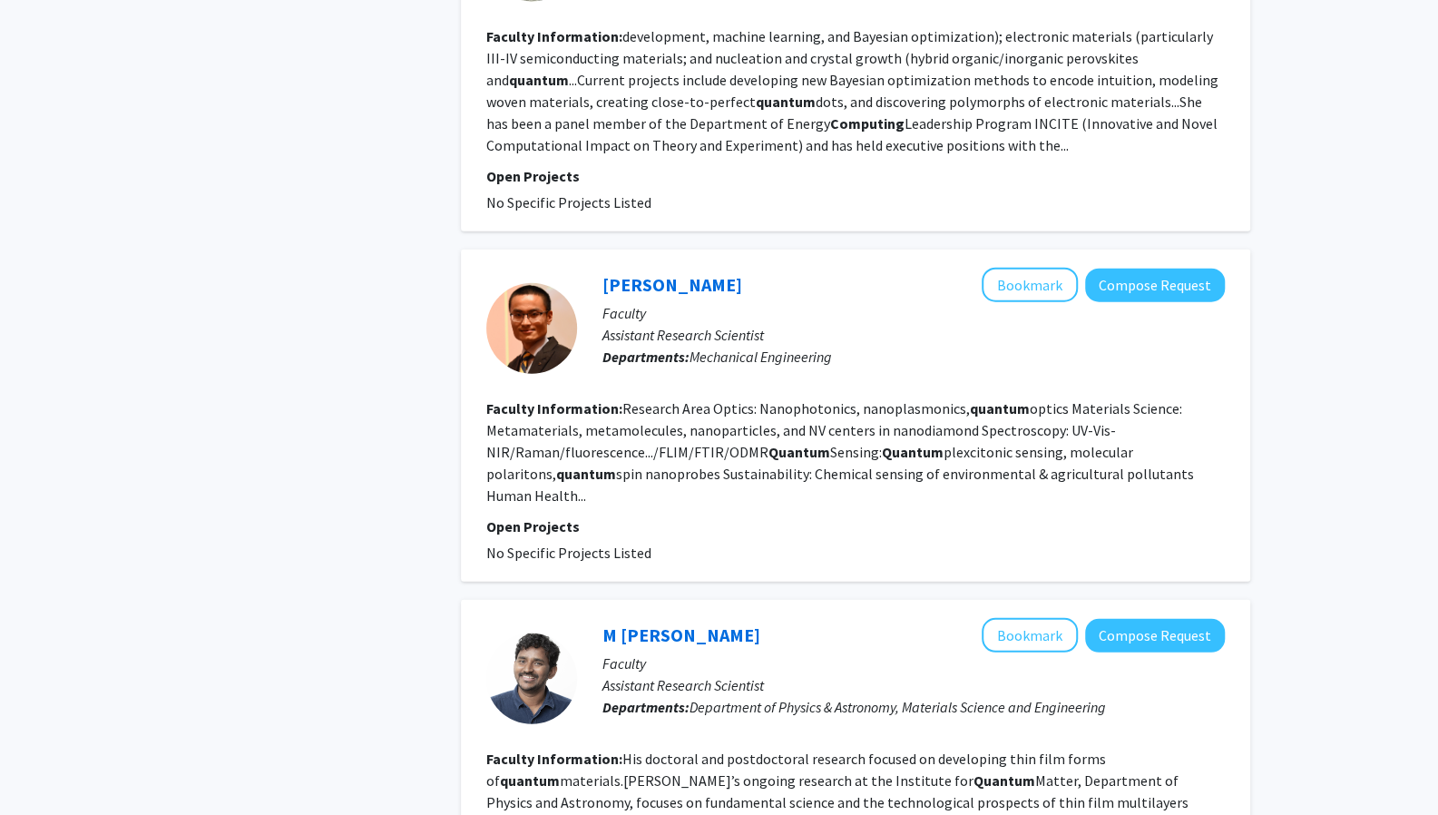
scroll to position [2836, 0]
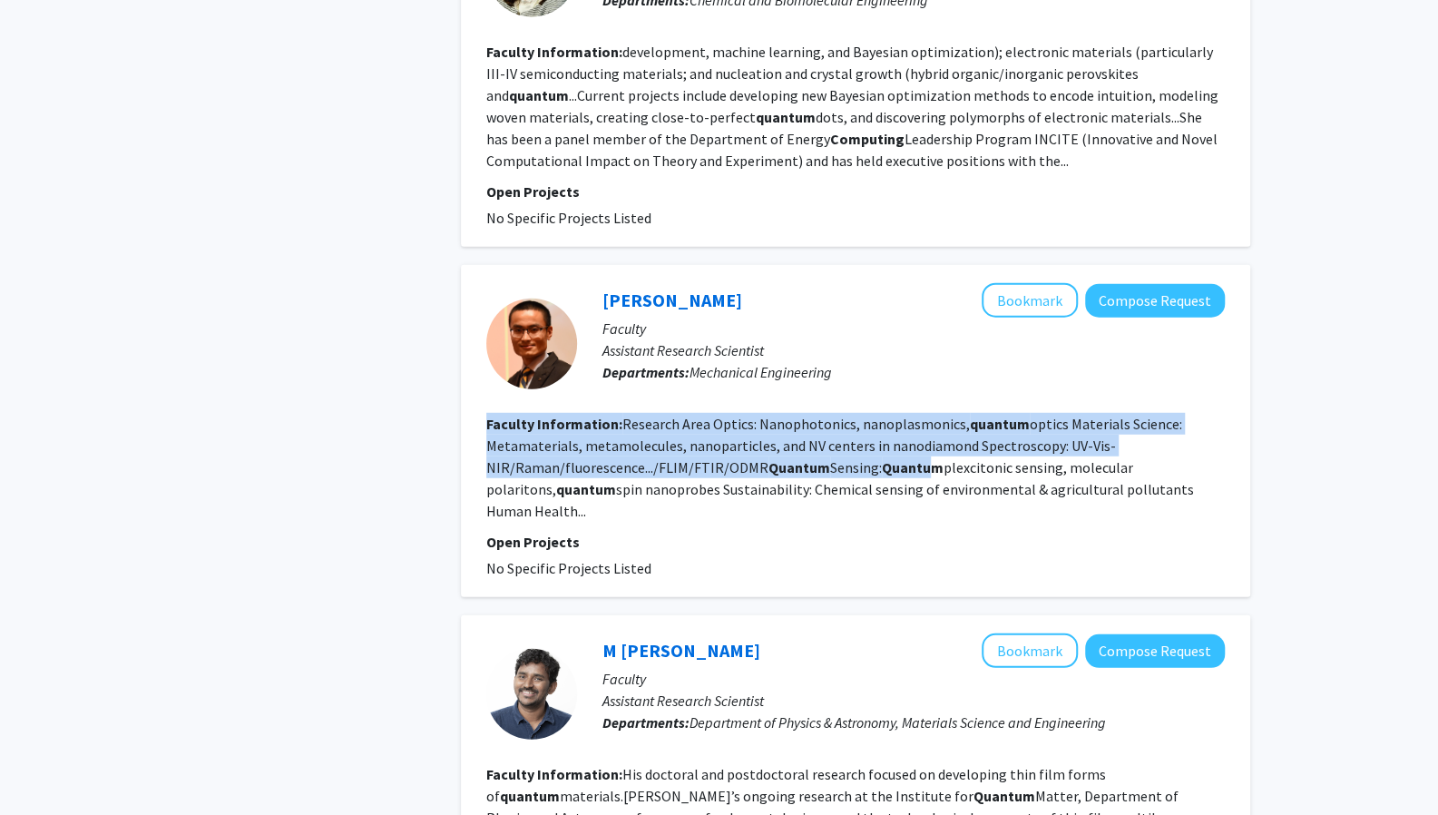
drag, startPoint x: 480, startPoint y: 362, endPoint x: 925, endPoint y: 413, distance: 447.5
click at [925, 413] on div "Peng Zheng Bookmark Compose Request Faculty Assistant Research Scientist Depart…" at bounding box center [855, 431] width 789 height 332
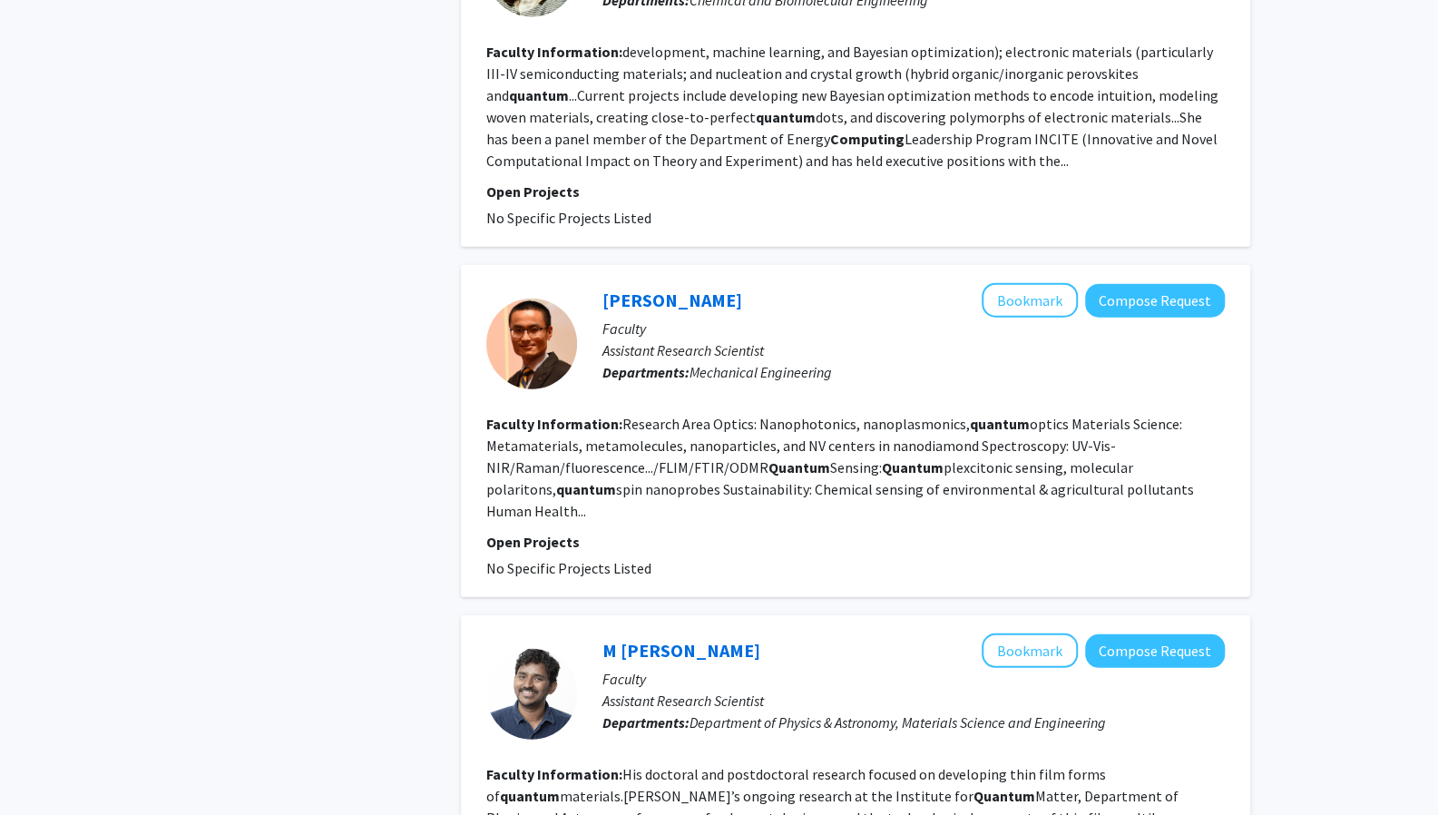
click at [952, 435] on fg-search-faculty "Peng Zheng Bookmark Compose Request Faculty Assistant Research Scientist Depart…" at bounding box center [855, 431] width 739 height 296
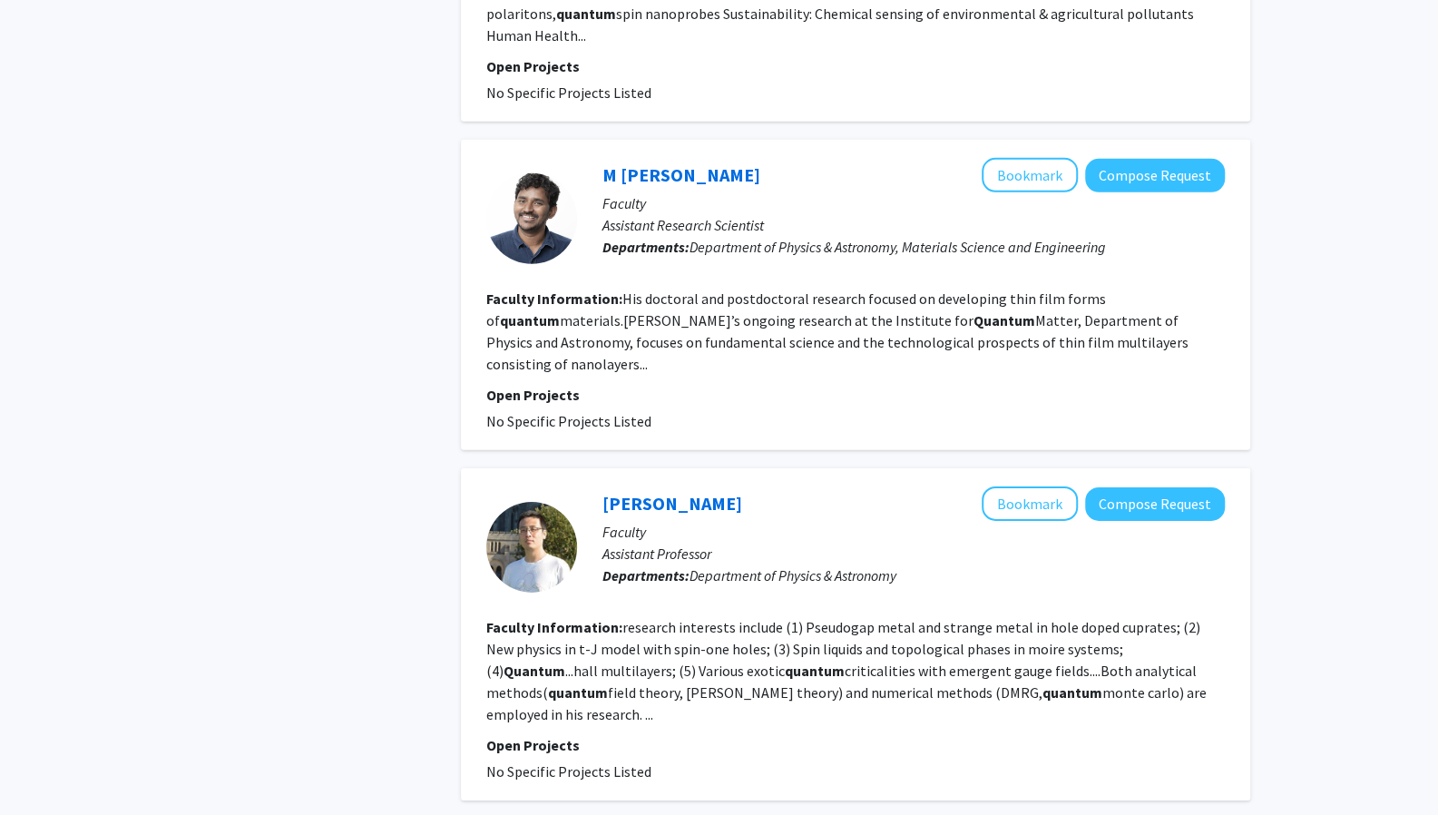
scroll to position [3316, 0]
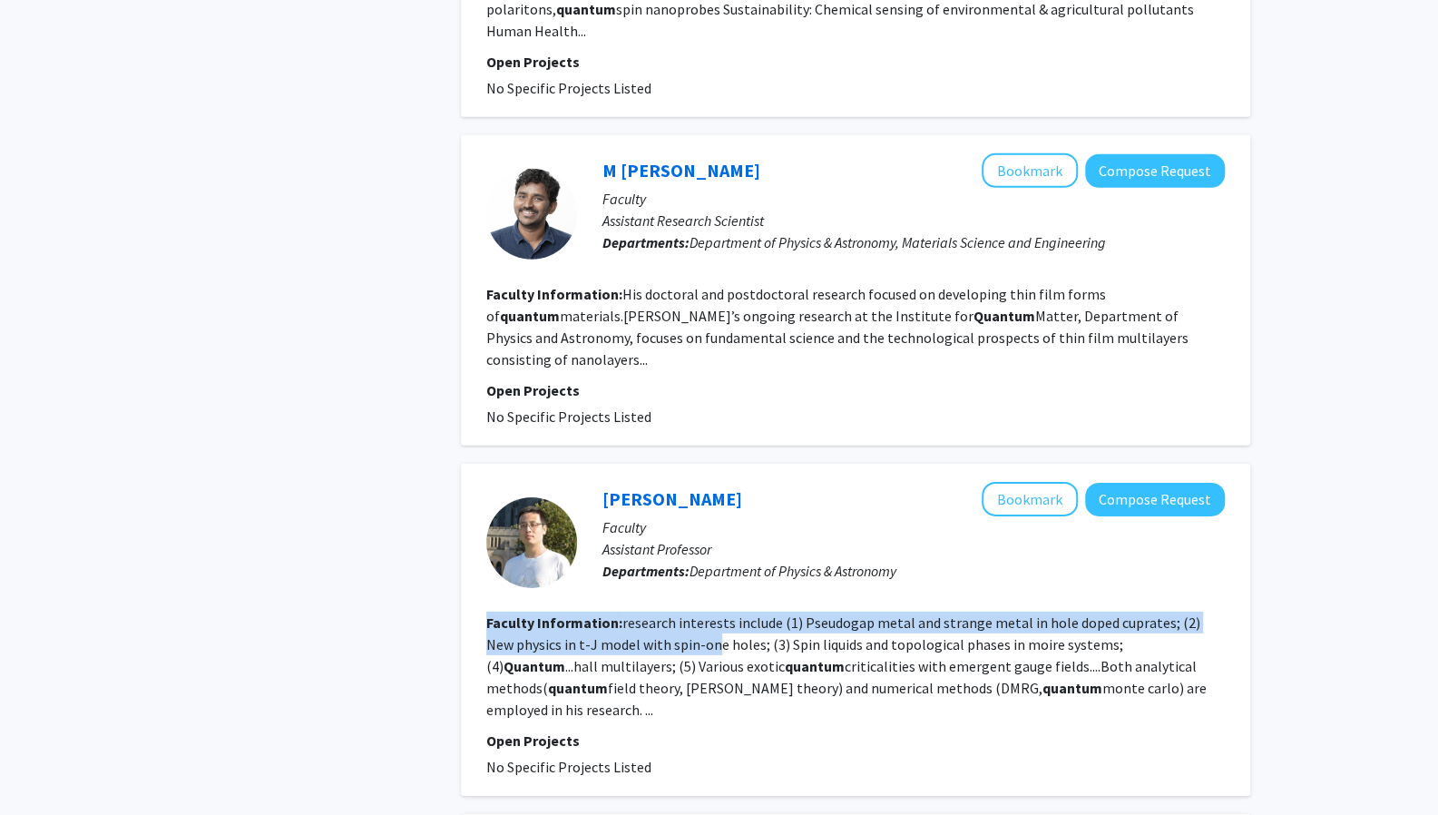
drag, startPoint x: 485, startPoint y: 515, endPoint x: 682, endPoint y: 543, distance: 198.9
click at [682, 612] on section "Faculty Information: research interests include (1) Pseudogap metal and strange…" at bounding box center [855, 666] width 739 height 109
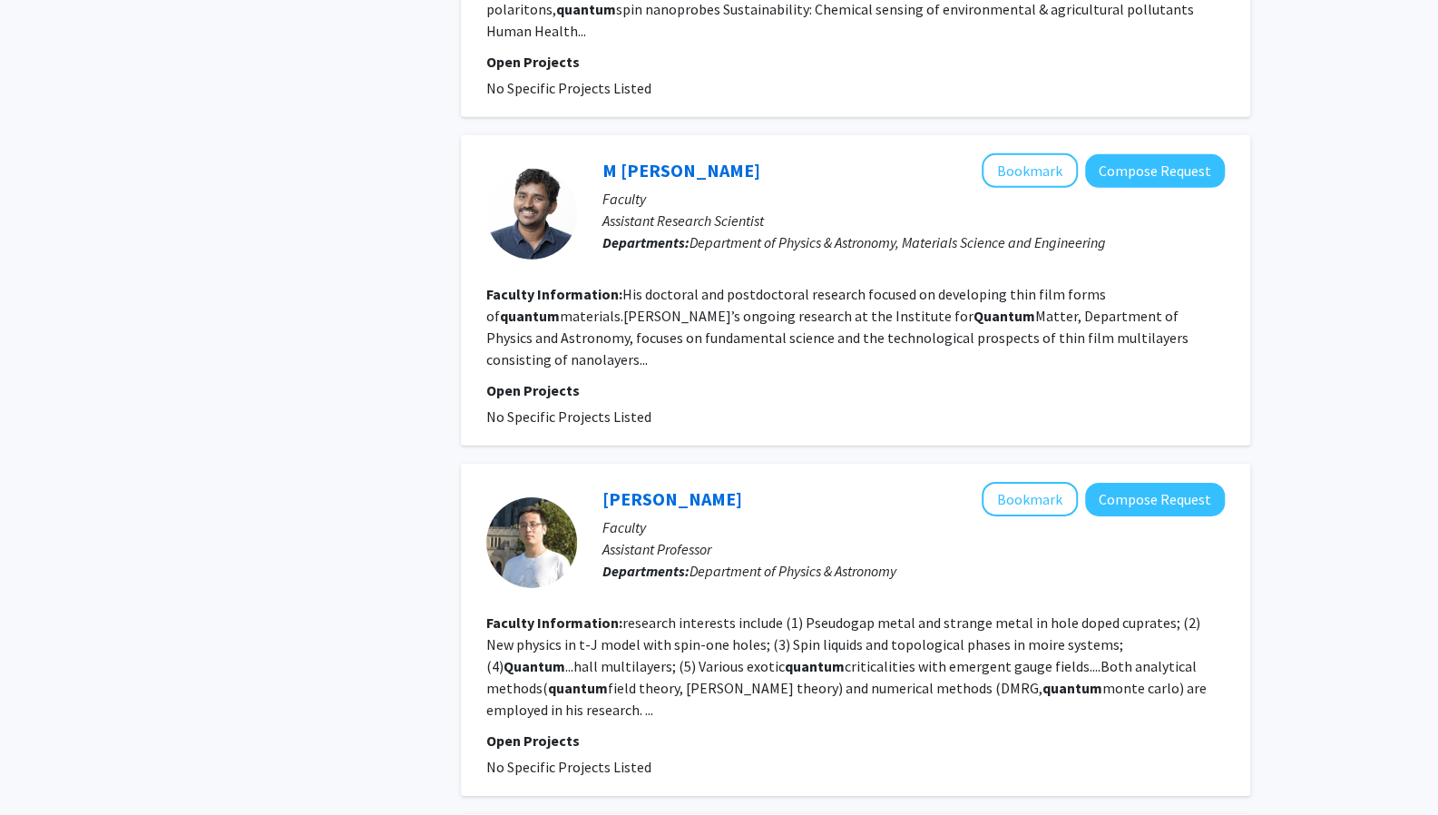
click at [733, 613] on fg-read-more "research interests include (1) Pseudogap metal and strange metal in hole doped …" at bounding box center [846, 665] width 720 height 105
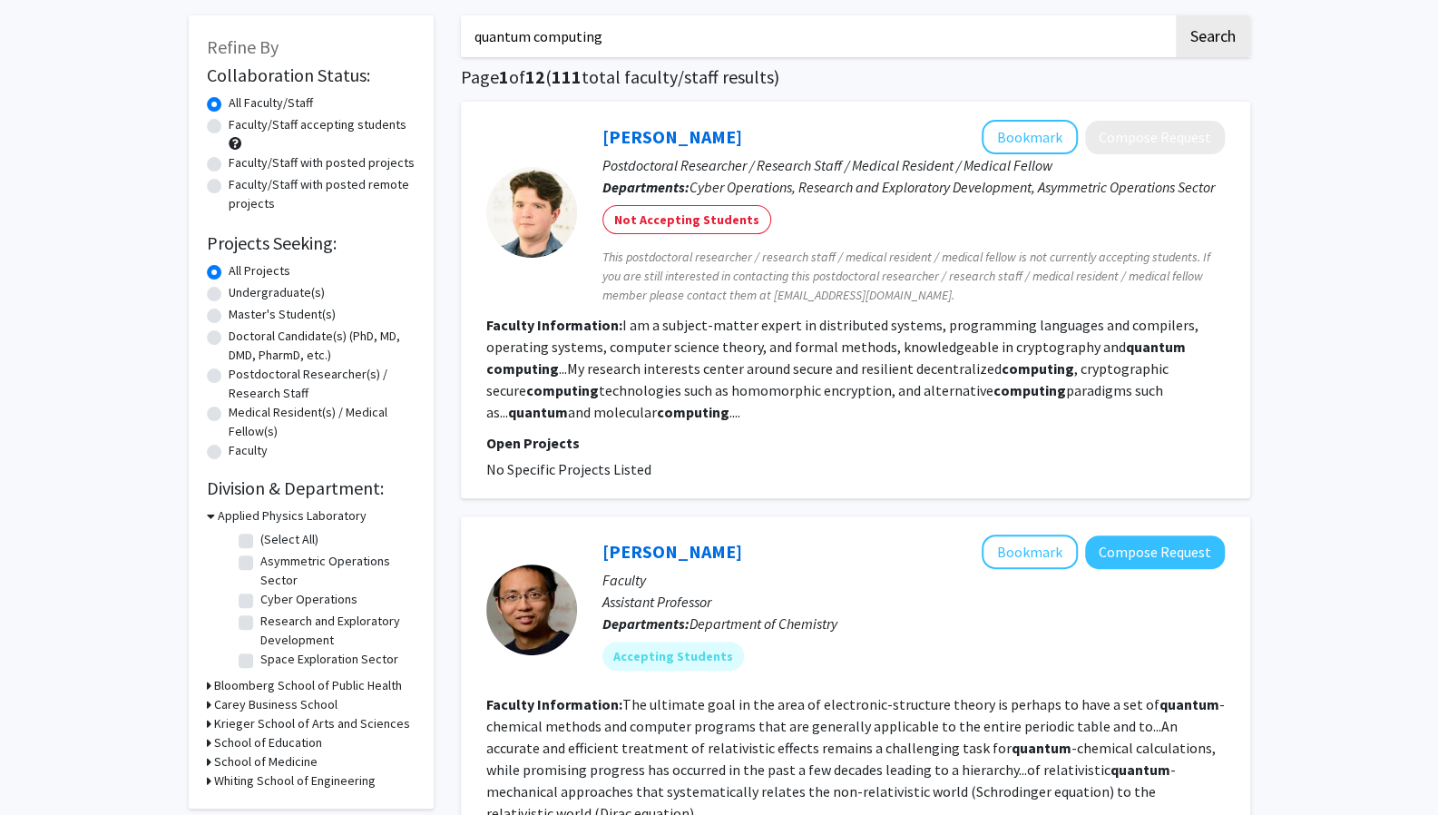
scroll to position [0, 0]
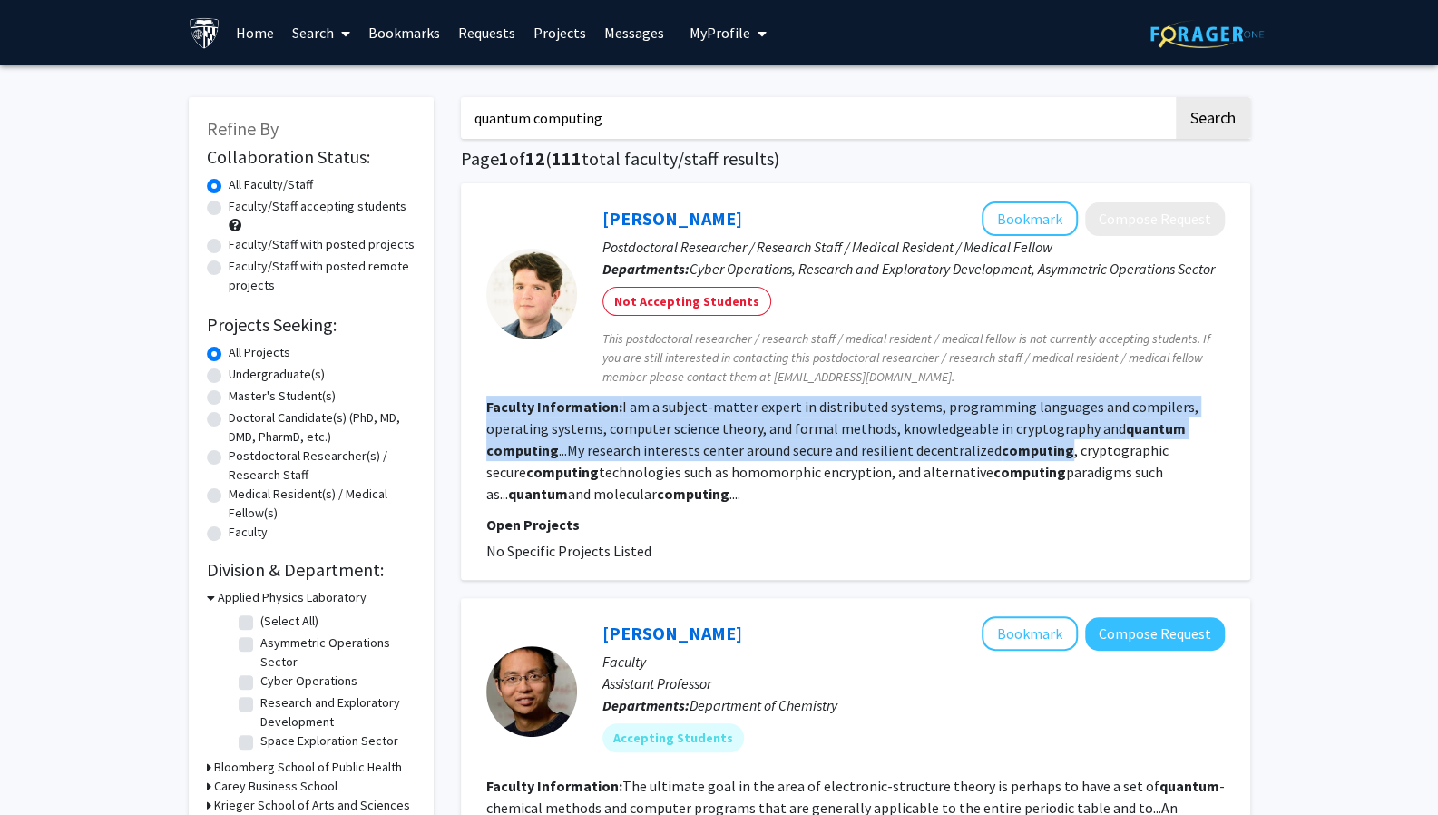
drag, startPoint x: 487, startPoint y: 403, endPoint x: 1058, endPoint y: 455, distance: 573.0
click at [1058, 455] on section "Faculty Information: I am a subject-matter expert in distributed systems, progr…" at bounding box center [855, 450] width 739 height 109
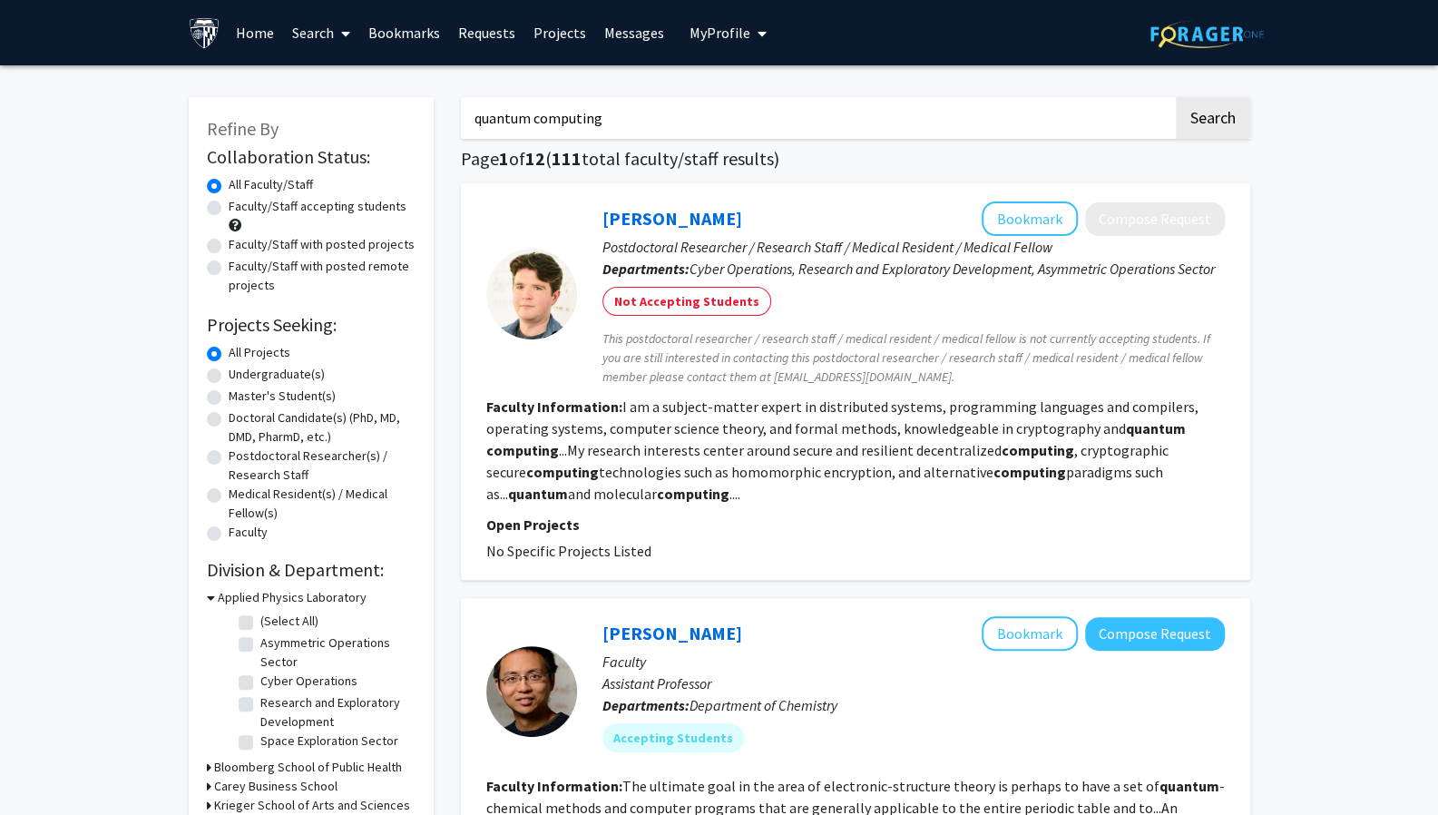
click at [746, 515] on p "Open Projects" at bounding box center [855, 525] width 739 height 22
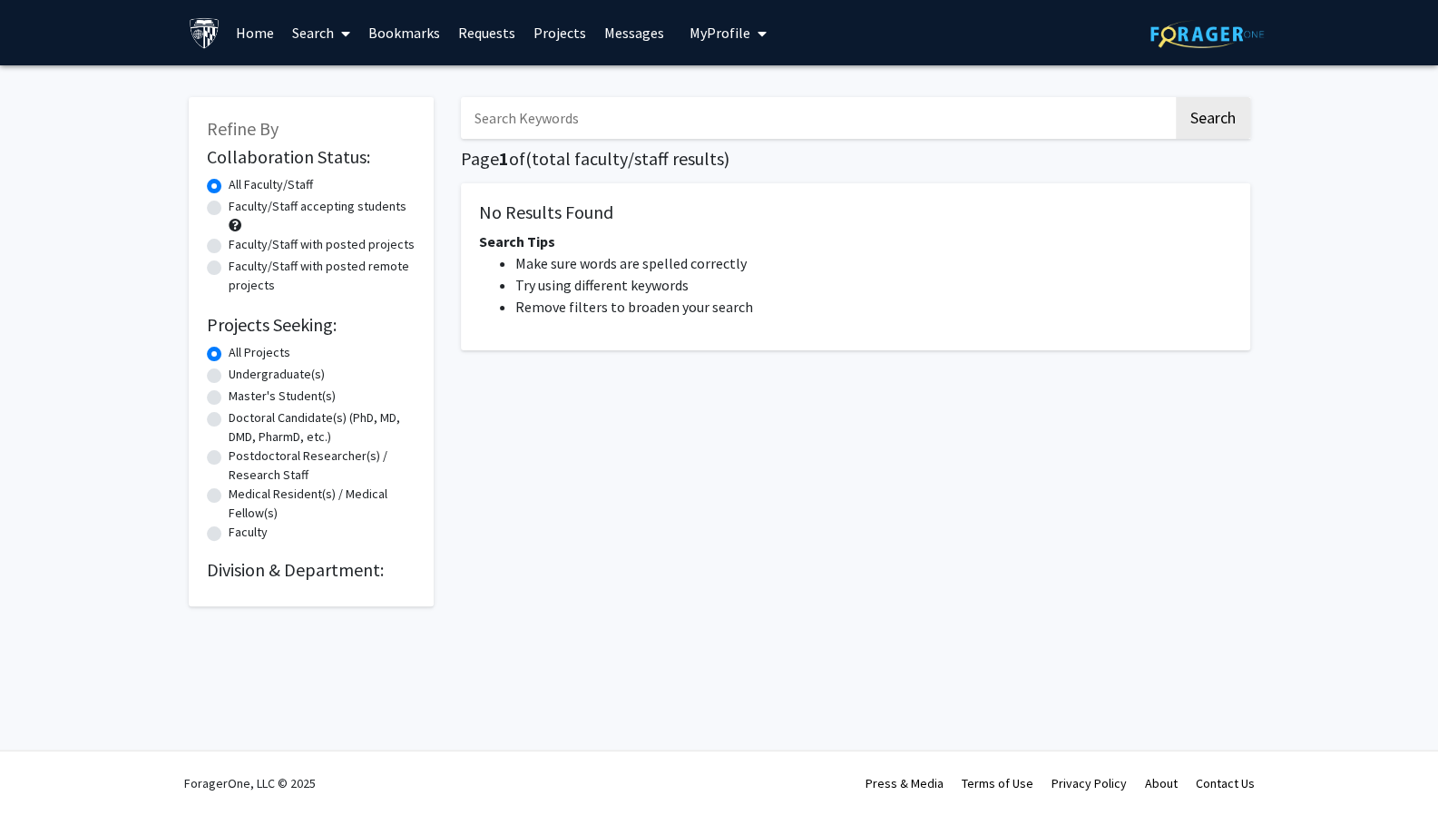
click at [564, 122] on input "Search Keywords" at bounding box center [817, 118] width 712 height 42
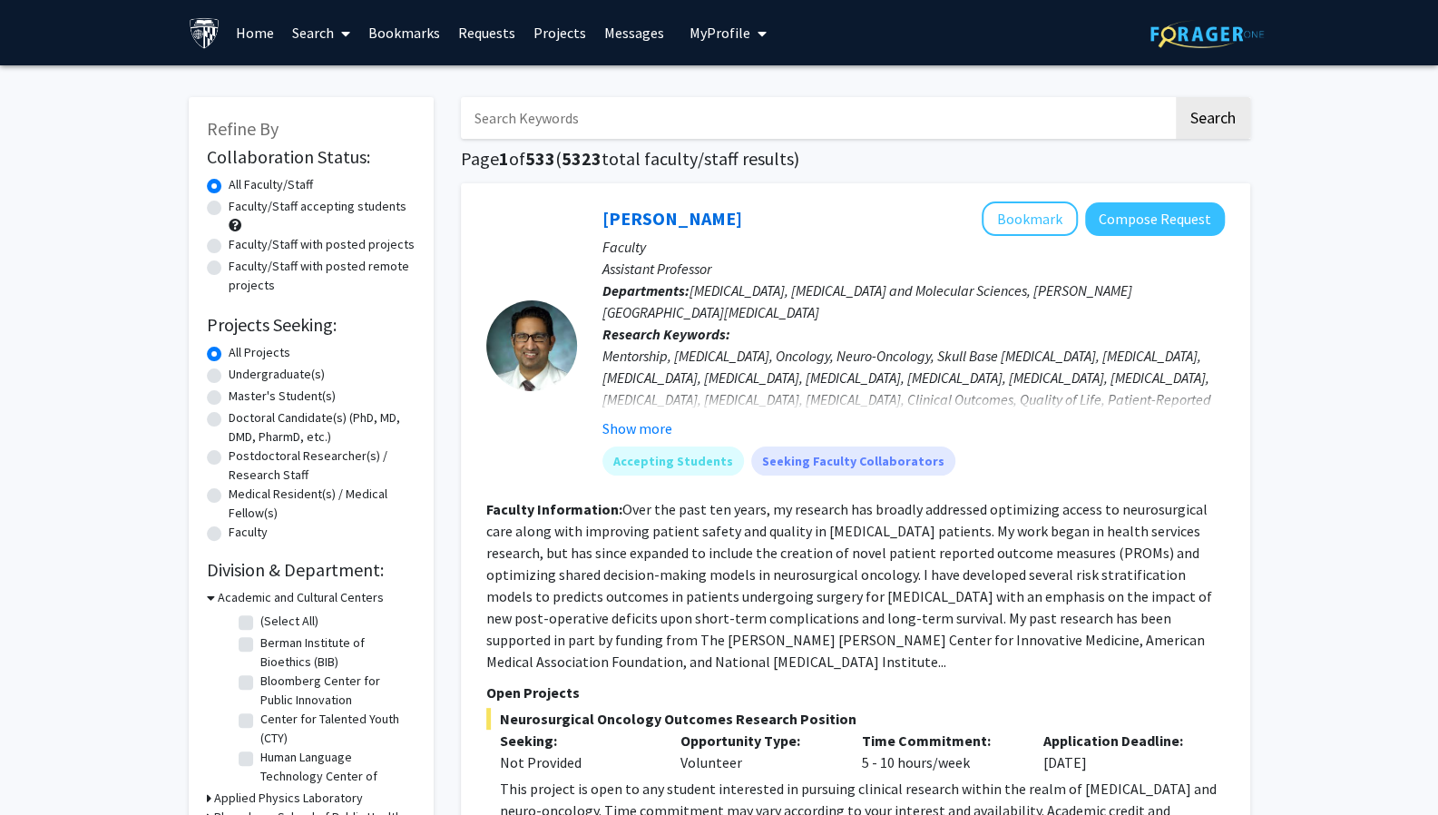
click at [700, 117] on input "Search Keywords" at bounding box center [817, 118] width 712 height 42
type input "a"
click at [1176, 97] on button "Search" at bounding box center [1213, 118] width 74 height 42
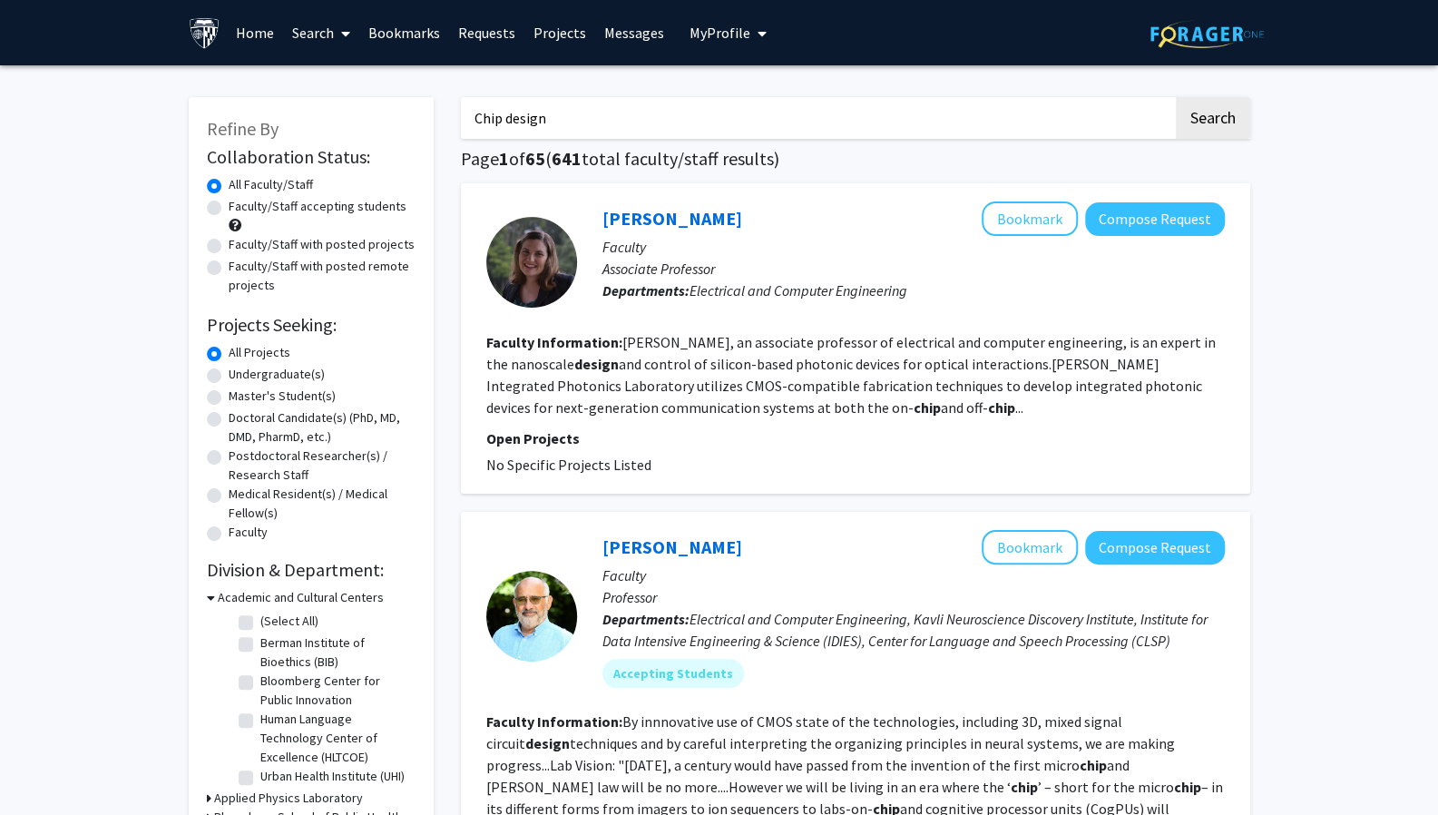
drag, startPoint x: 559, startPoint y: 111, endPoint x: 436, endPoint y: 106, distance: 123.5
type input "computer"
click at [1176, 97] on button "Search" at bounding box center [1213, 118] width 74 height 42
